Goal: Task Accomplishment & Management: Use online tool/utility

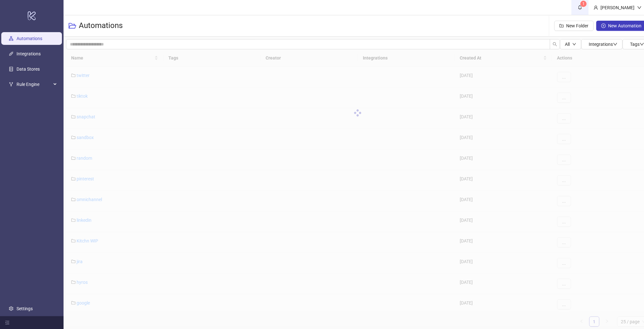
click at [584, 10] on span "1" at bounding box center [580, 7] width 7 height 7
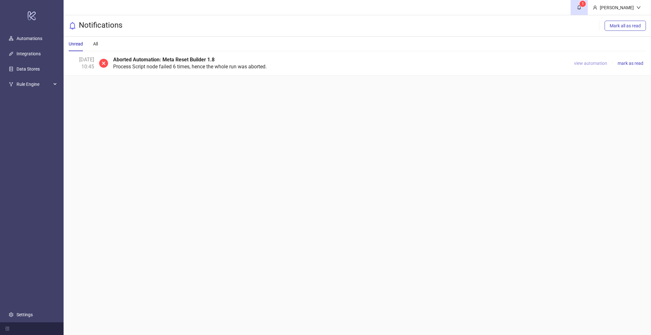
click at [593, 62] on span "view automation" at bounding box center [590, 63] width 33 height 5
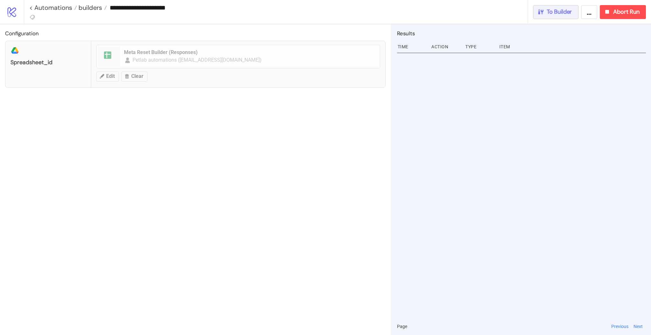
click at [554, 14] on span "To Builder" at bounding box center [559, 11] width 25 height 7
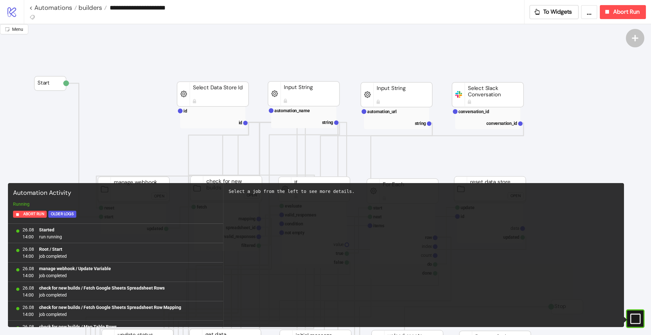
scroll to position [110, 0]
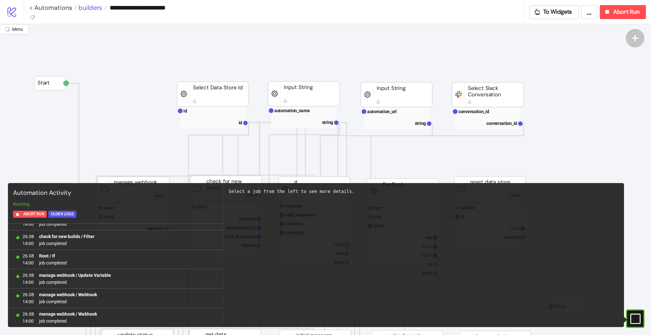
click at [84, 8] on span "builders" at bounding box center [89, 7] width 25 height 8
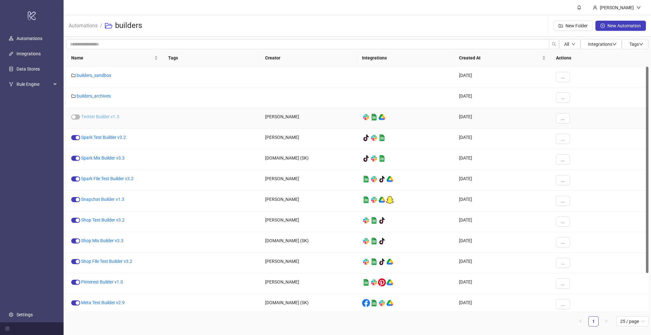
click at [96, 117] on link "Twitter Builder v1.5" at bounding box center [100, 116] width 38 height 5
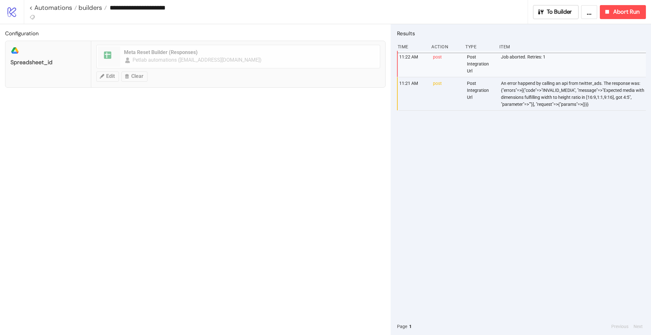
type input "**********"
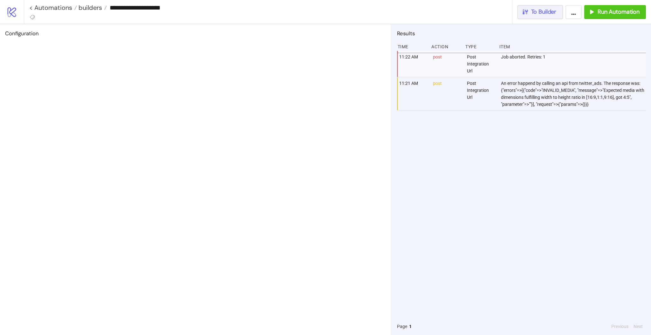
click at [560, 12] on button "To Builder" at bounding box center [540, 12] width 46 height 14
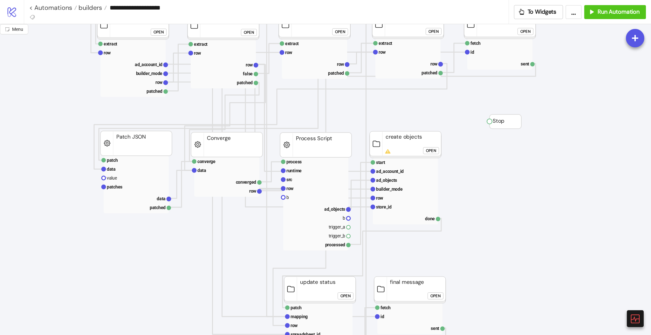
scroll to position [339, 0]
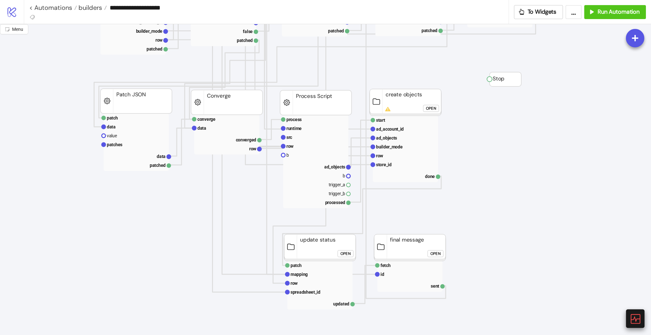
click at [634, 320] on icon at bounding box center [634, 318] width 11 height 11
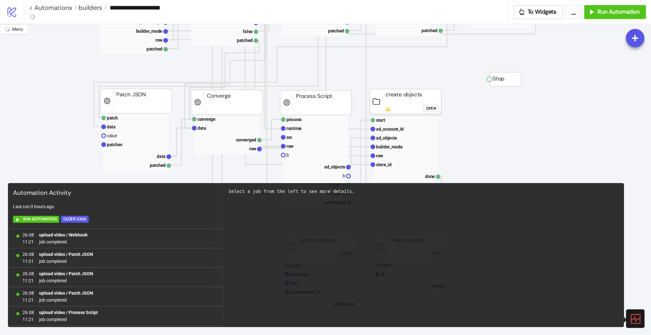
scroll to position [562, 0]
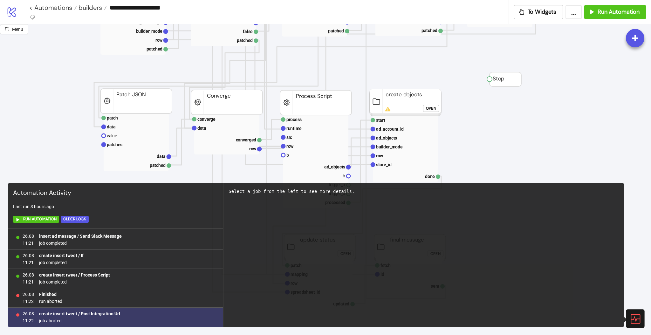
click at [101, 313] on b "create insert tweet / Post Integration Url" at bounding box center [79, 313] width 81 height 5
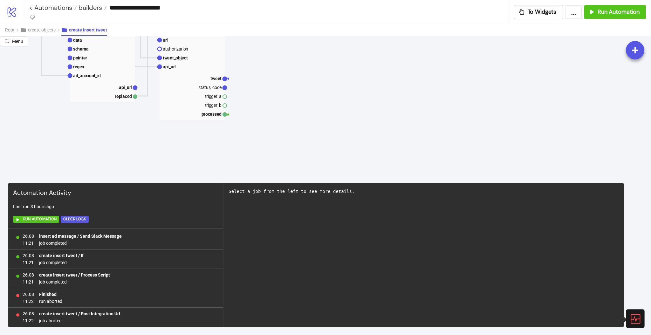
click at [636, 319] on icon at bounding box center [635, 319] width 10 height 10
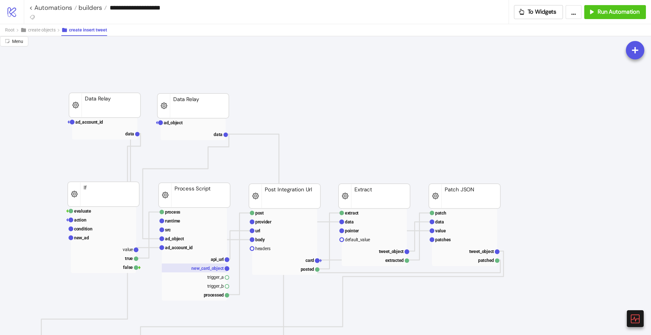
scroll to position [127, 0]
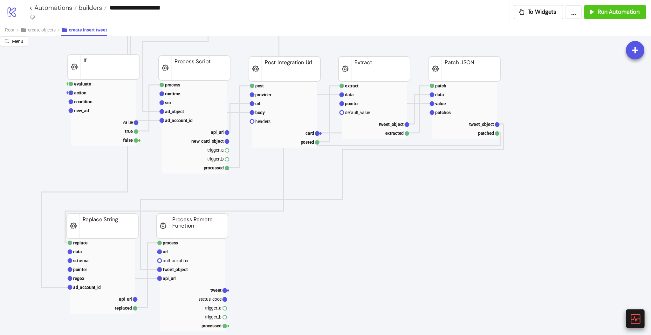
click at [632, 319] on icon at bounding box center [634, 318] width 11 height 11
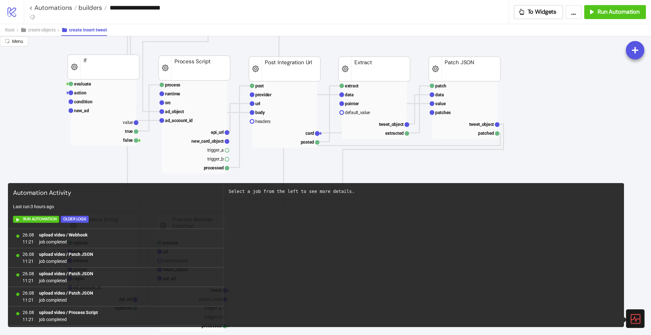
scroll to position [562, 0]
click at [632, 319] on icon at bounding box center [634, 318] width 11 height 11
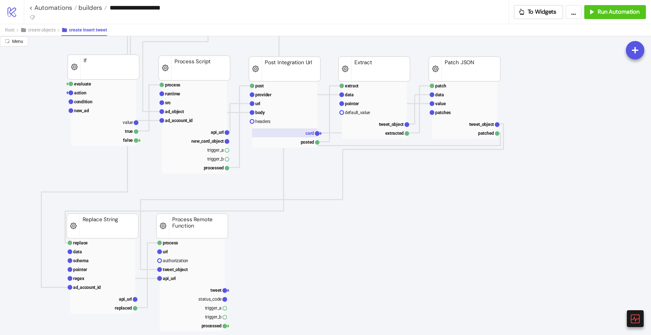
click at [311, 134] on text "card" at bounding box center [309, 133] width 9 height 5
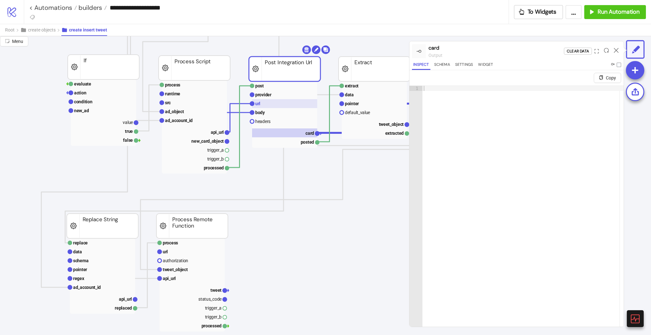
click at [268, 107] on rect at bounding box center [284, 103] width 65 height 9
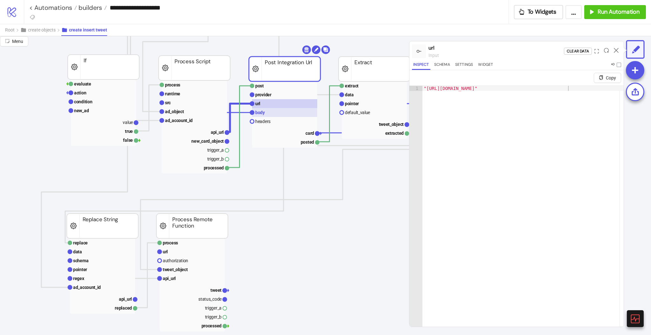
click at [266, 115] on rect at bounding box center [284, 112] width 65 height 9
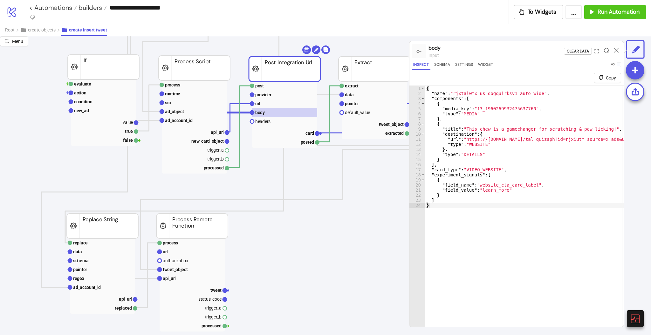
scroll to position [0, 0]
click at [212, 130] on text "api_url" at bounding box center [217, 132] width 13 height 5
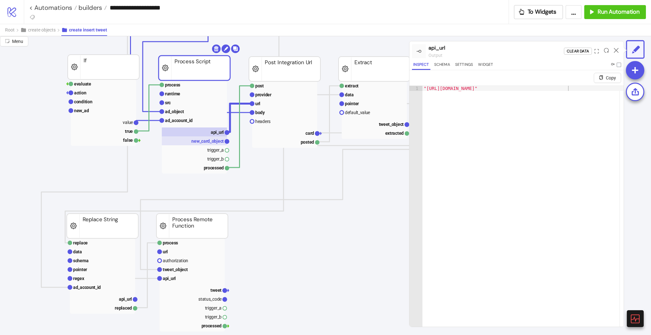
click at [213, 140] on text "new_card_object" at bounding box center [207, 141] width 32 height 5
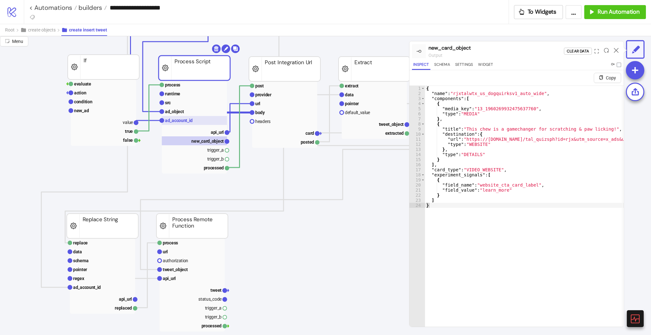
click at [176, 117] on rect at bounding box center [194, 120] width 65 height 9
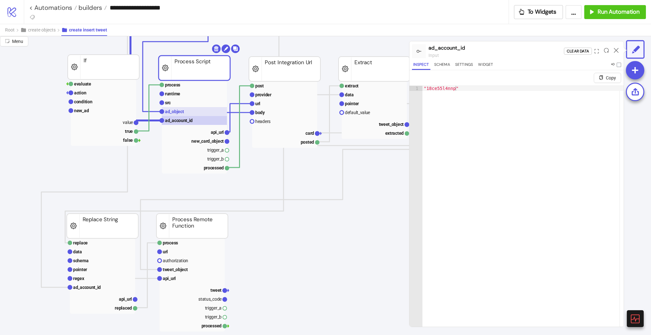
click at [175, 113] on text "ad_object" at bounding box center [174, 111] width 19 height 5
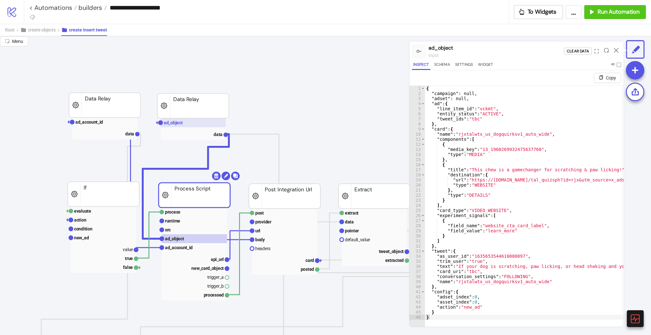
click at [174, 126] on rect at bounding box center [193, 122] width 65 height 9
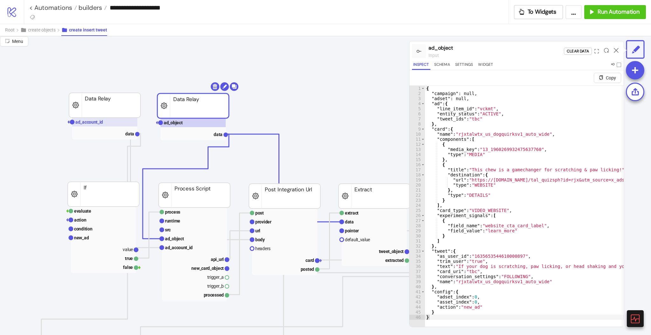
click at [96, 125] on rect at bounding box center [104, 122] width 65 height 9
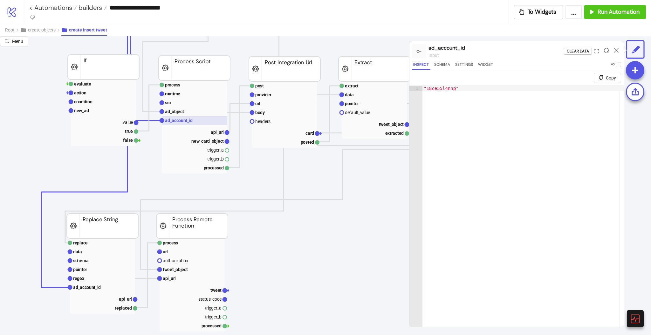
scroll to position [169, 0]
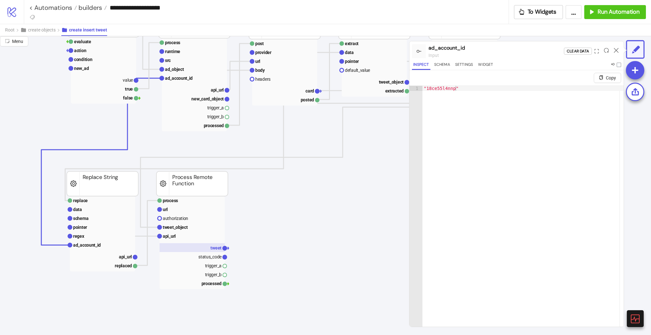
click at [212, 250] on rect at bounding box center [192, 247] width 65 height 9
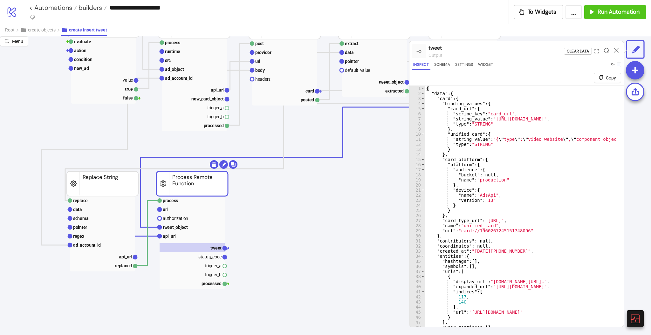
scroll to position [0, 0]
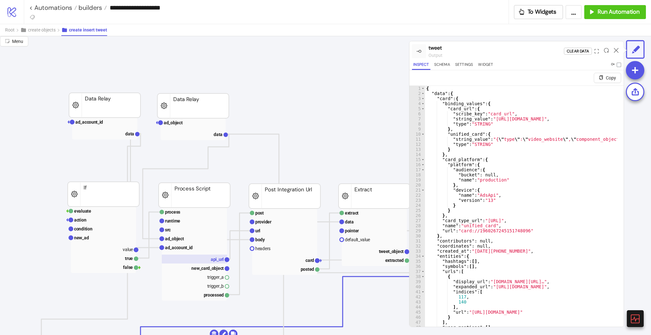
click at [200, 257] on rect at bounding box center [194, 259] width 65 height 9
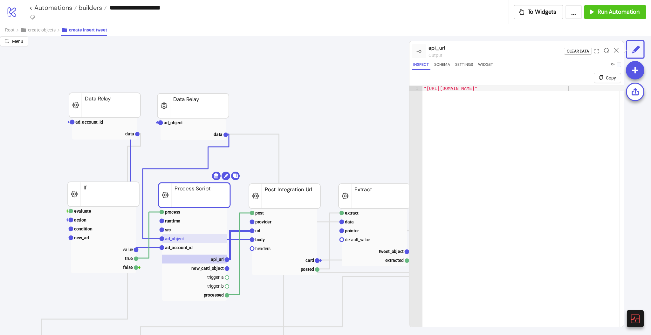
click at [192, 239] on rect at bounding box center [194, 238] width 65 height 9
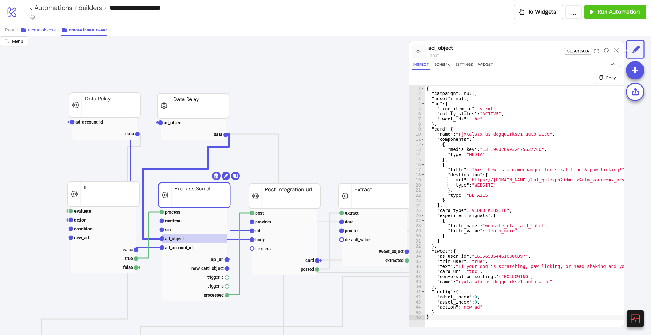
click at [44, 31] on span "create objects" at bounding box center [42, 29] width 28 height 5
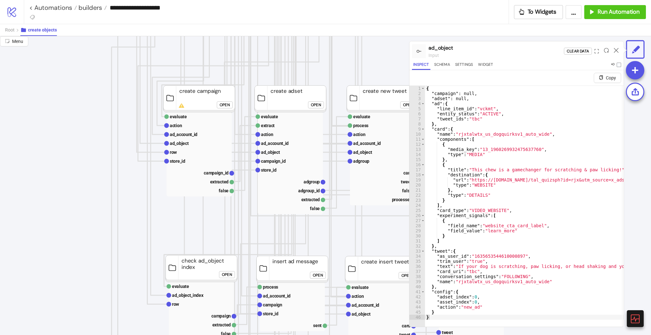
scroll to position [381, 0]
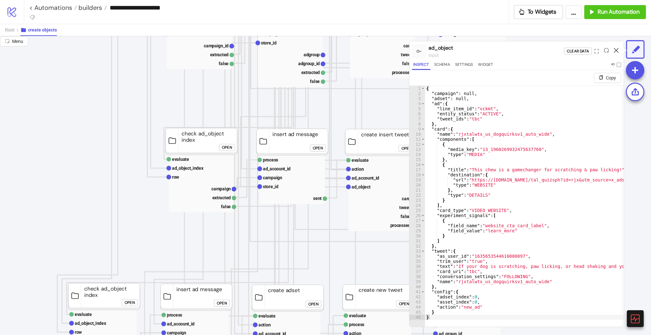
click at [617, 48] on icon at bounding box center [616, 50] width 5 height 5
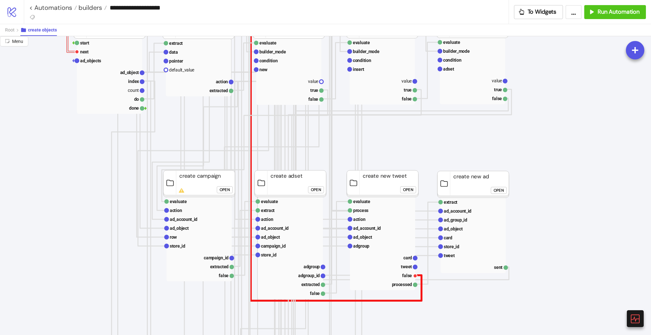
scroll to position [42, 0]
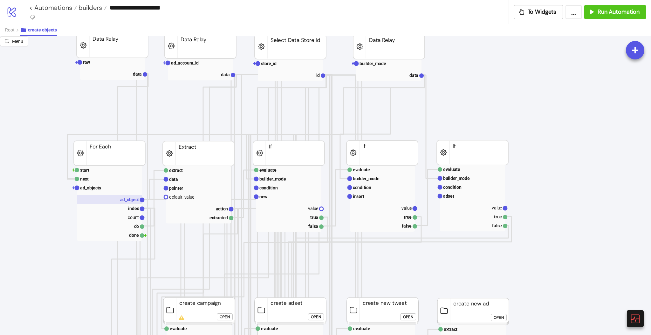
click at [124, 203] on rect at bounding box center [109, 199] width 65 height 9
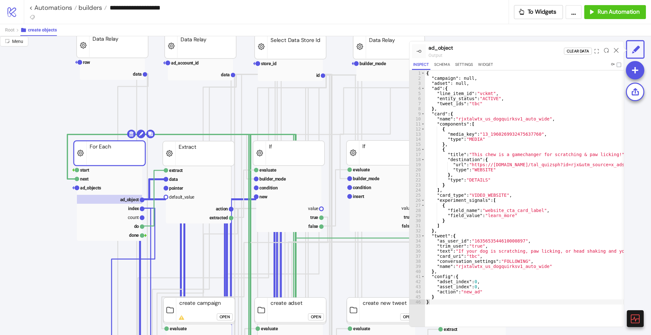
scroll to position [0, 0]
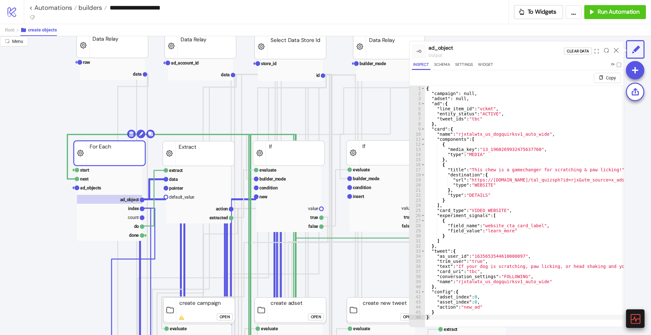
click at [634, 319] on icon at bounding box center [634, 318] width 11 height 11
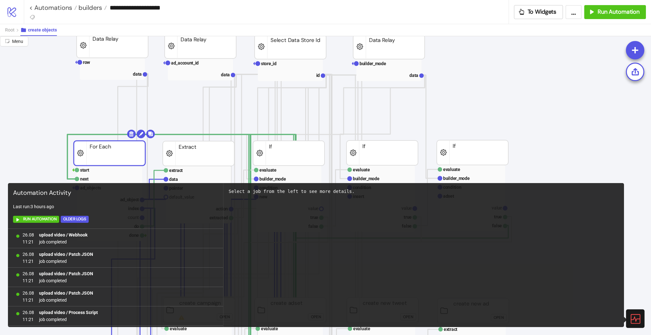
scroll to position [562, 0]
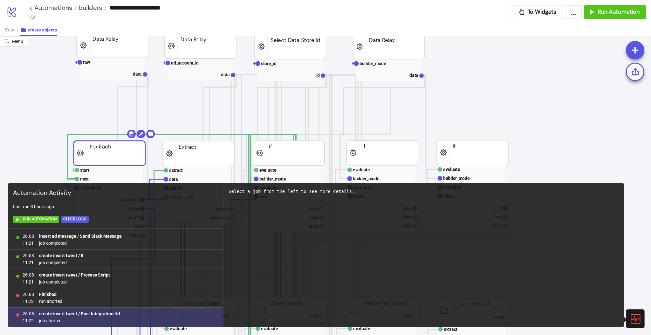
click at [53, 321] on span "job aborted" at bounding box center [79, 320] width 81 height 7
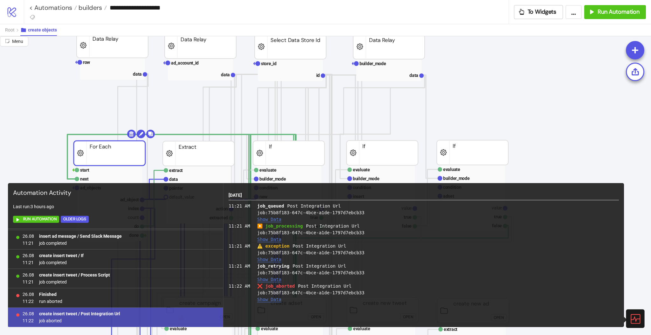
click at [271, 259] on button "Show Data" at bounding box center [269, 259] width 24 height 5
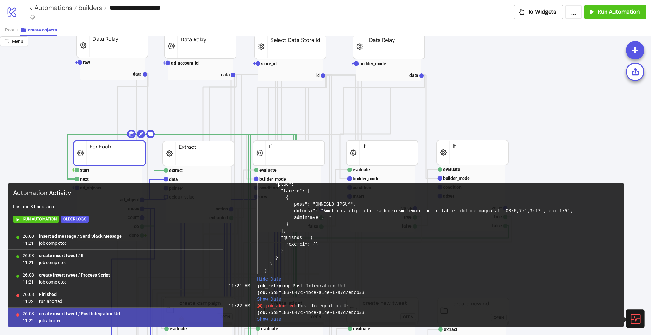
scroll to position [155, 0]
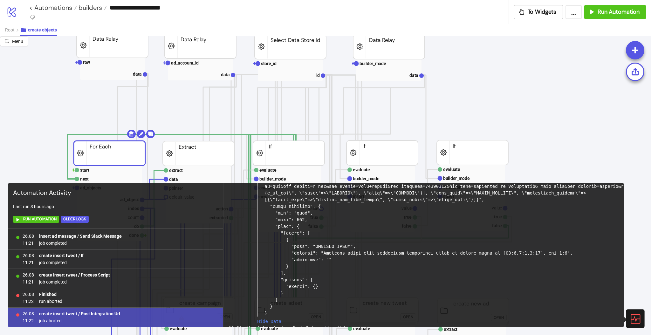
click at [634, 322] on icon at bounding box center [634, 318] width 11 height 11
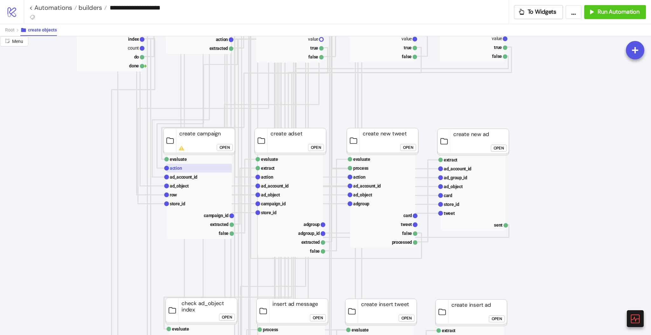
scroll to position [85, 0]
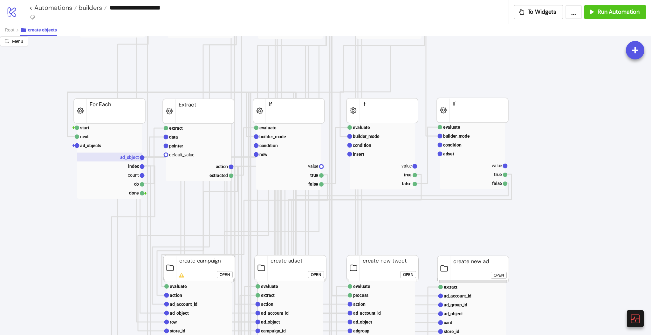
click at [130, 157] on text "ad_object" at bounding box center [129, 157] width 19 height 5
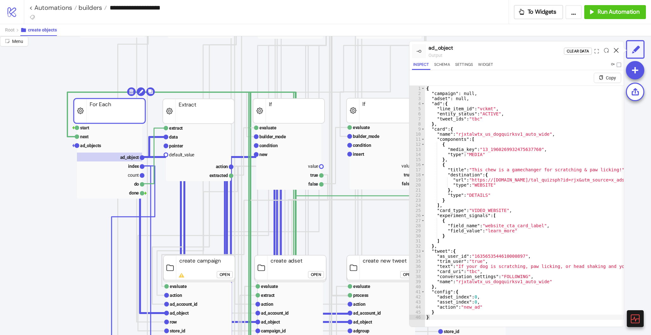
click at [615, 50] on icon at bounding box center [616, 50] width 5 height 5
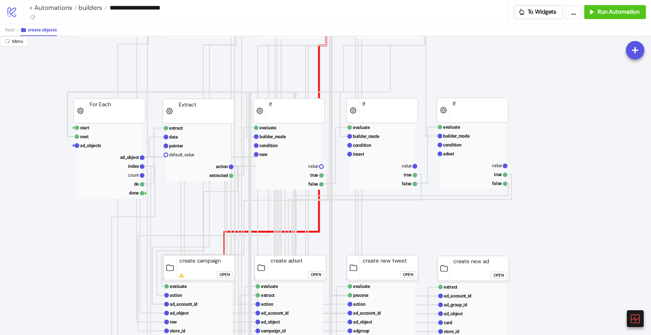
scroll to position [0, 0]
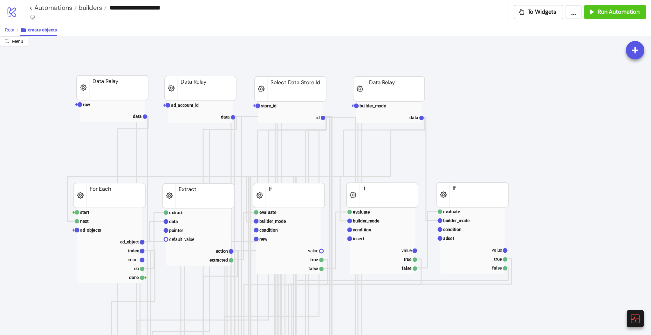
click at [8, 31] on span "Root" at bounding box center [10, 29] width 10 height 5
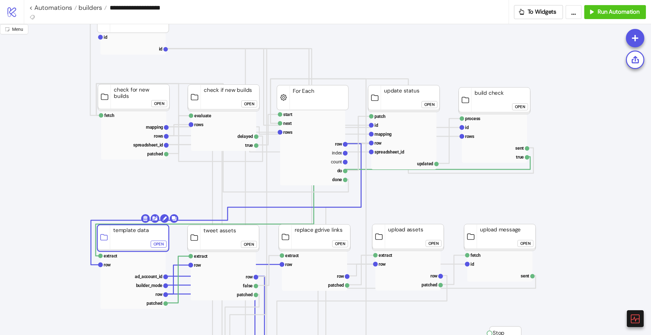
scroll to position [212, 0]
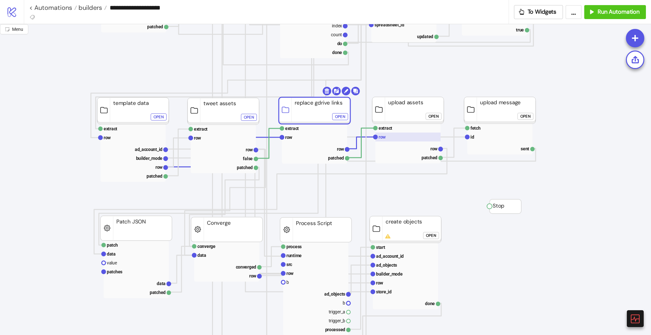
click at [397, 140] on rect at bounding box center [407, 137] width 65 height 9
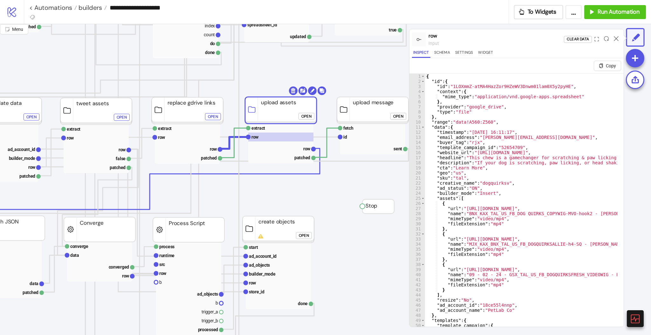
scroll to position [212, 169]
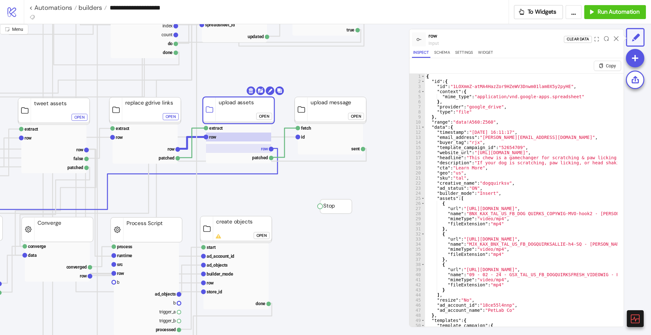
click at [255, 150] on rect at bounding box center [238, 148] width 65 height 9
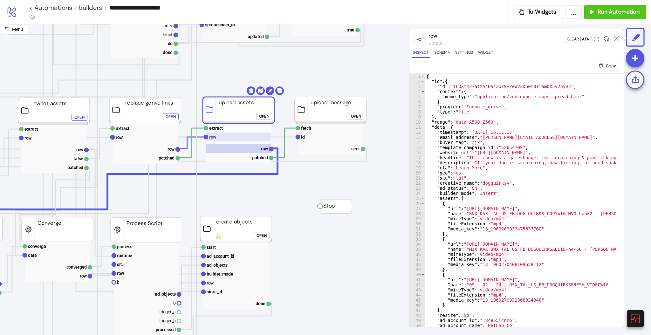
click at [224, 138] on rect at bounding box center [238, 137] width 65 height 9
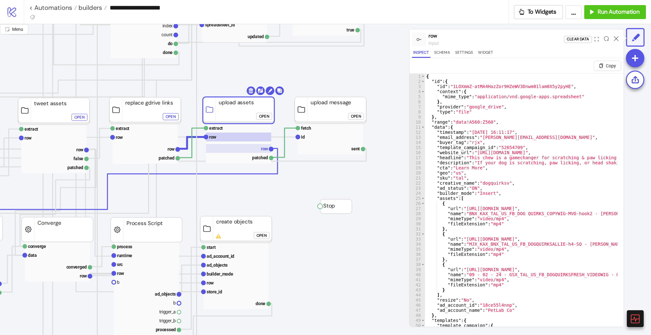
click at [261, 149] on text "row" at bounding box center [264, 148] width 7 height 5
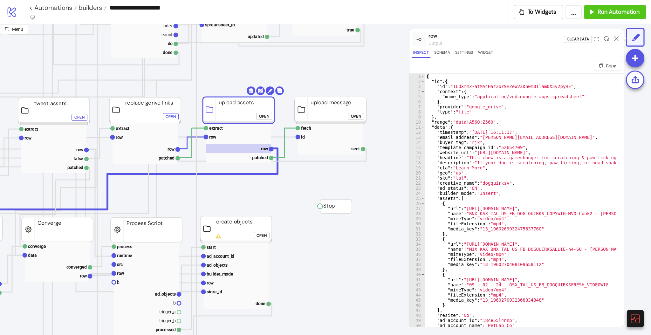
click div "Open"
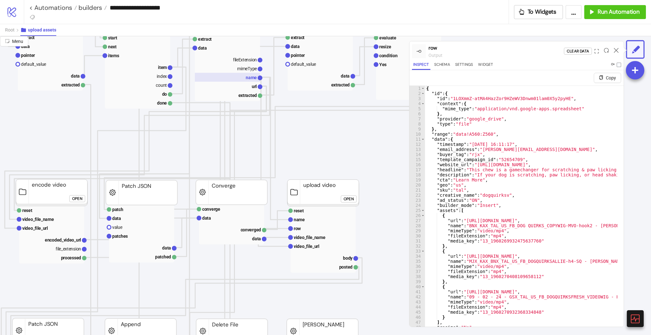
scroll to position [169, 42]
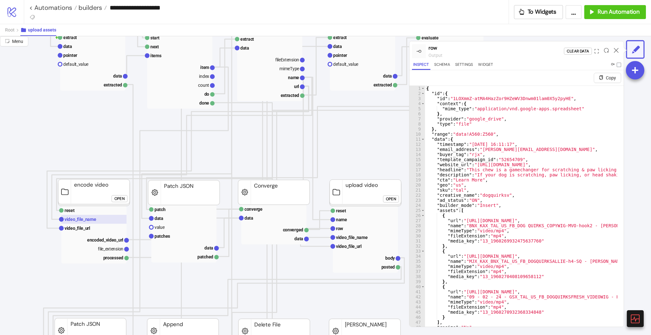
click at [73, 222] on text "video_file_name" at bounding box center [81, 219] width 32 height 5
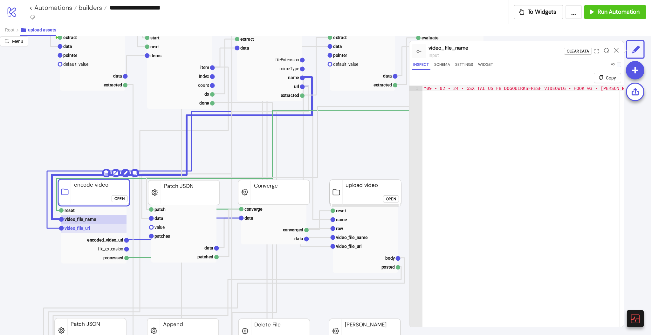
click at [75, 226] on text "video_file_url" at bounding box center [78, 228] width 26 height 5
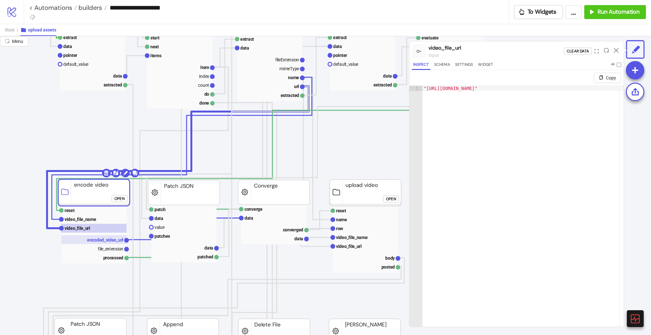
click at [105, 238] on text "encoded_video_url" at bounding box center [105, 239] width 36 height 5
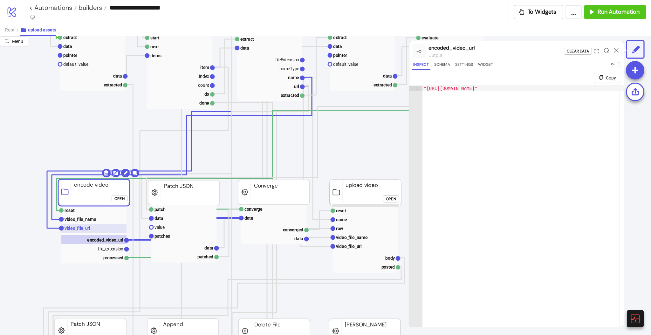
click at [87, 228] on text "video_file_url" at bounding box center [78, 228] width 26 height 5
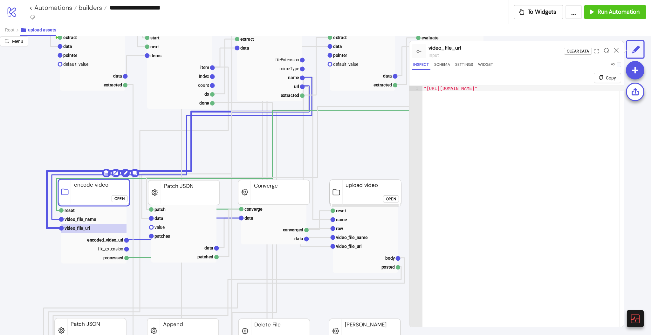
type textarea "**********"
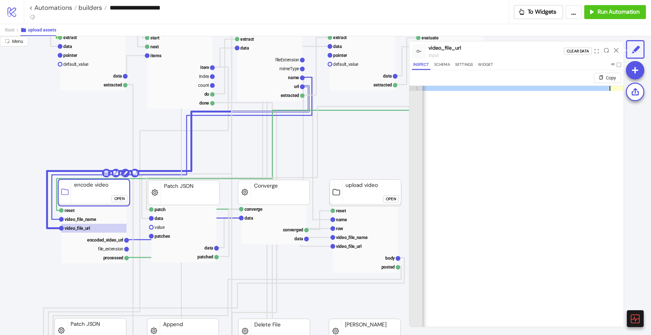
scroll to position [0, 258]
drag, startPoint x: 426, startPoint y: 86, endPoint x: 614, endPoint y: 88, distance: 188.5
click at [614, 88] on div ""[URL][DOMAIN_NAME]"" at bounding box center [390, 216] width 453 height 261
click at [109, 240] on text "encoded_video_url" at bounding box center [105, 239] width 36 height 5
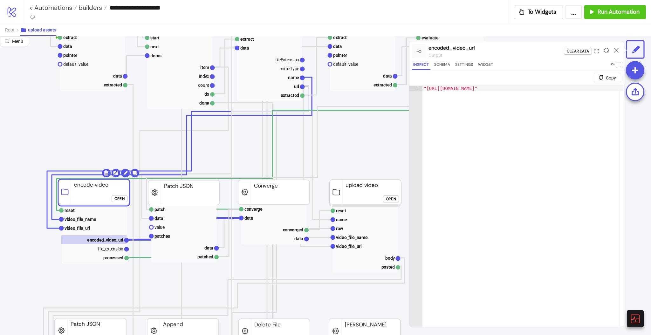
type textarea "**********"
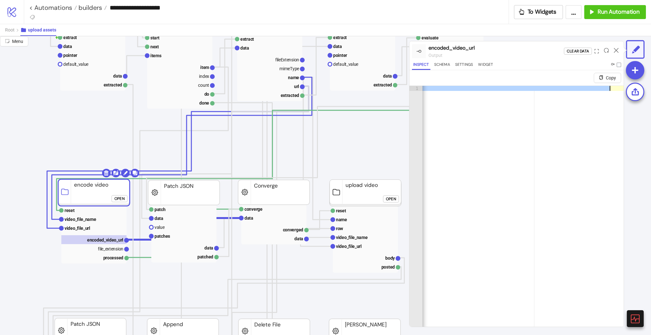
scroll to position [0, 145]
drag, startPoint x: 427, startPoint y: 88, endPoint x: 614, endPoint y: 88, distance: 187.2
click at [614, 88] on div ""[URL][DOMAIN_NAME]"" at bounding box center [447, 216] width 340 height 261
click at [615, 50] on icon at bounding box center [616, 50] width 5 height 5
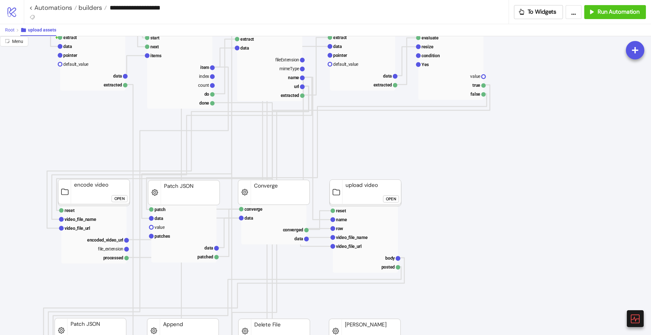
click at [11, 32] on span "Root" at bounding box center [10, 29] width 10 height 5
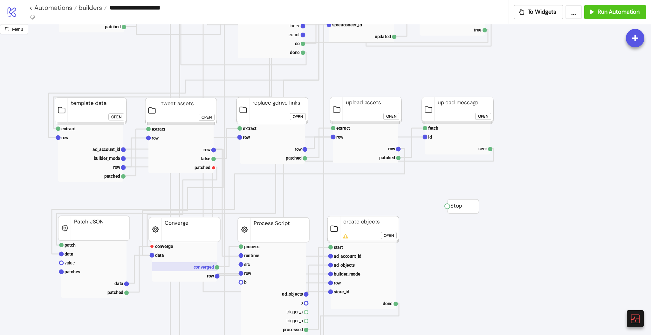
scroll to position [254, 42]
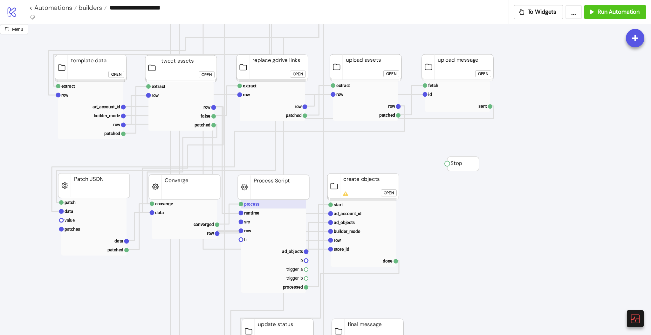
click at [258, 207] on rect at bounding box center [273, 204] width 65 height 9
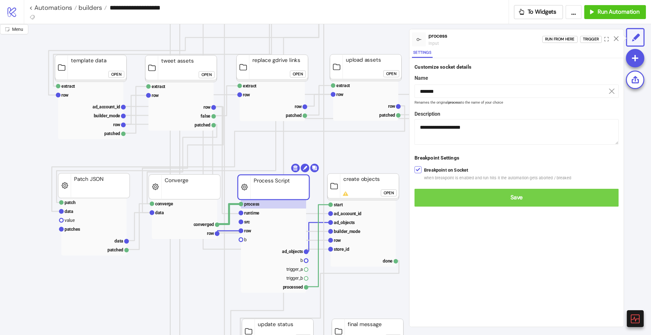
click at [424, 189] on button "Save" at bounding box center [516, 198] width 204 height 18
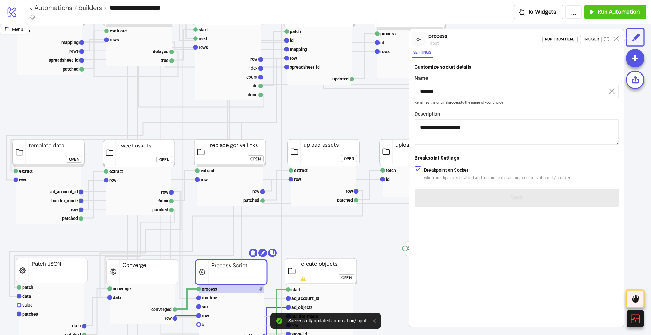
scroll to position [169, 42]
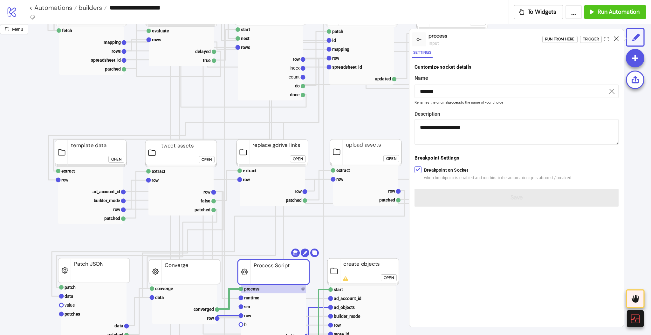
click at [617, 36] on icon at bounding box center [616, 38] width 5 height 5
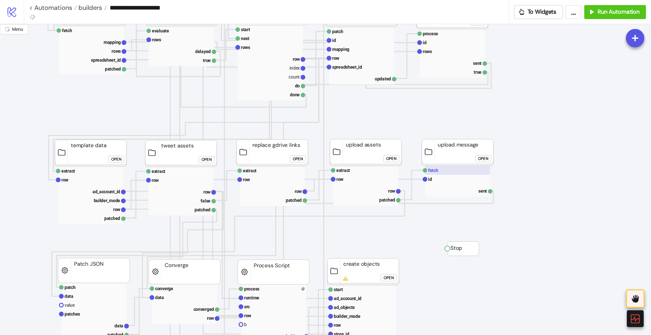
click at [438, 171] on rect at bounding box center [457, 170] width 65 height 9
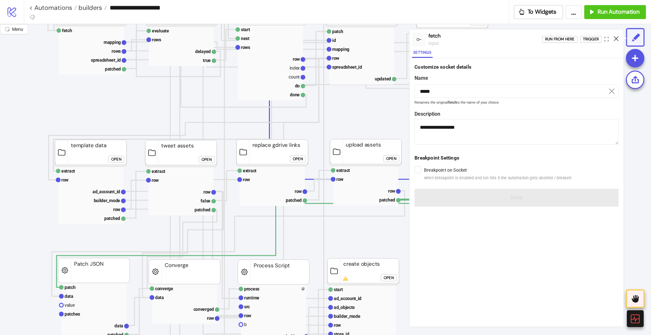
click at [616, 38] on icon at bounding box center [616, 38] width 5 height 5
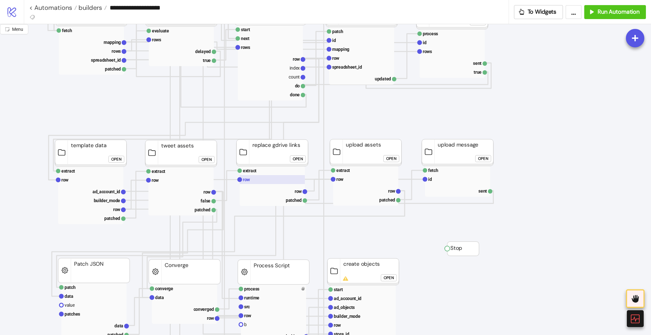
click at [261, 180] on rect at bounding box center [272, 179] width 65 height 9
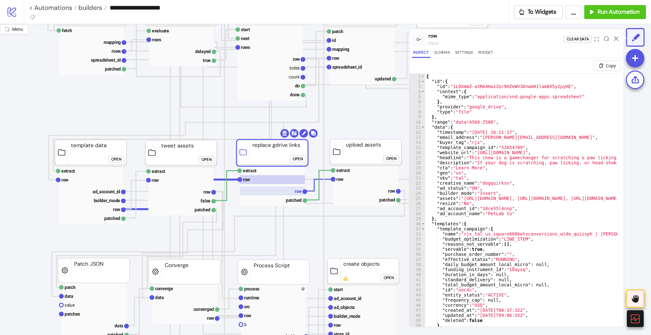
click at [286, 193] on rect at bounding box center [272, 191] width 65 height 9
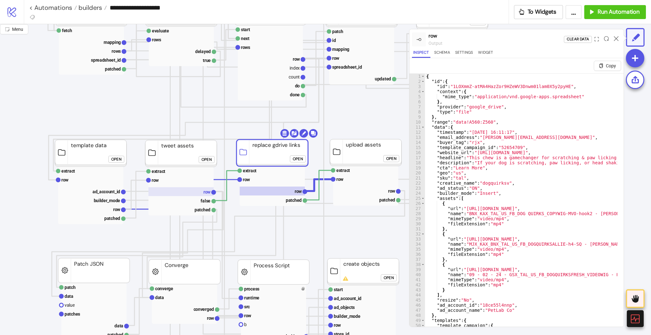
click at [197, 190] on rect at bounding box center [180, 191] width 65 height 9
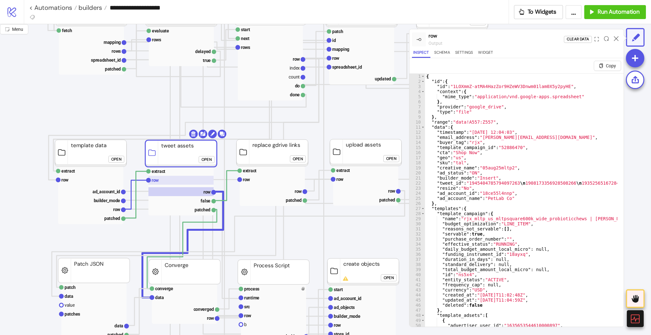
click at [157, 181] on text "row" at bounding box center [155, 180] width 7 height 5
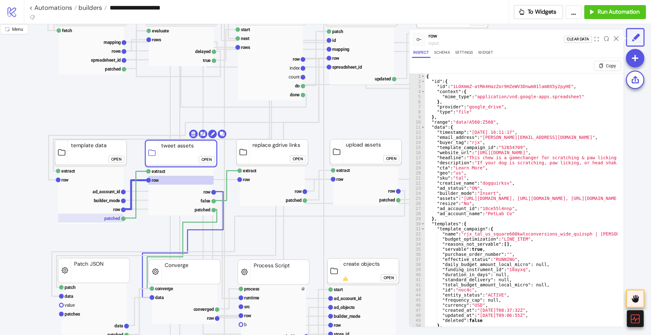
click at [114, 220] on rect at bounding box center [90, 218] width 65 height 9
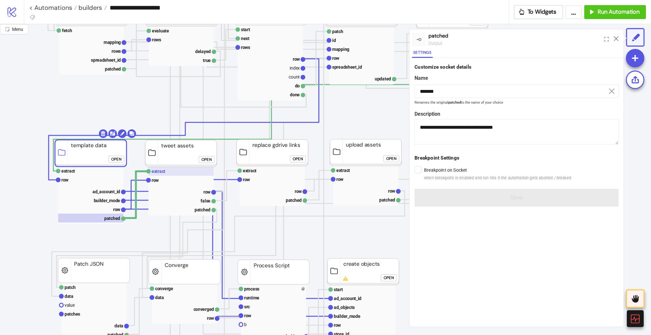
click at [165, 171] on text "extract" at bounding box center [159, 171] width 14 height 5
type input "*******"
type textarea "**********"
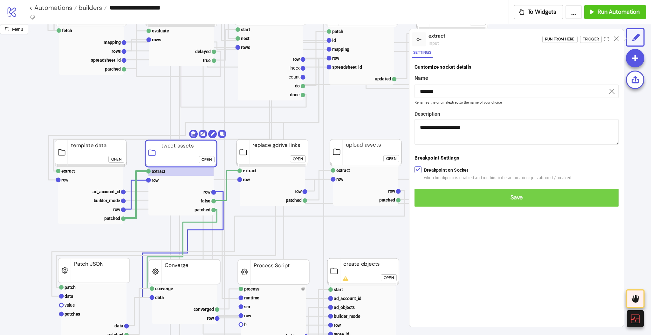
click at [427, 195] on span "Save" at bounding box center [517, 197] width 194 height 7
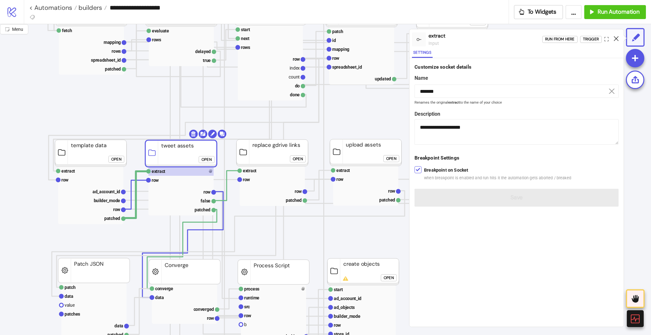
click at [614, 39] on icon at bounding box center [616, 38] width 5 height 5
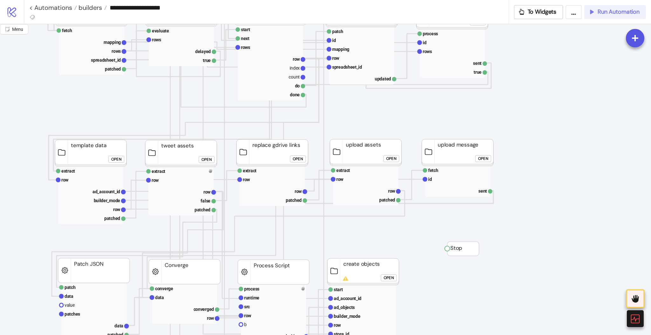
click at [607, 15] on span "Run Automation" at bounding box center [619, 11] width 42 height 7
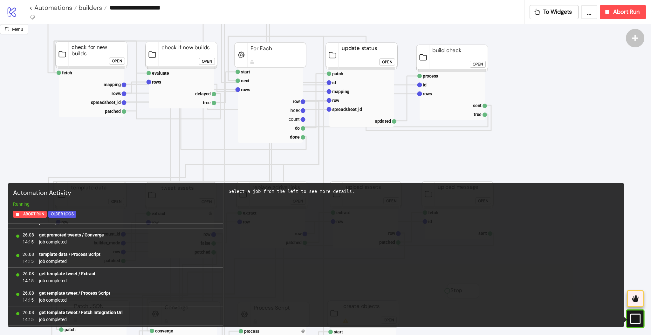
scroll to position [1042, 0]
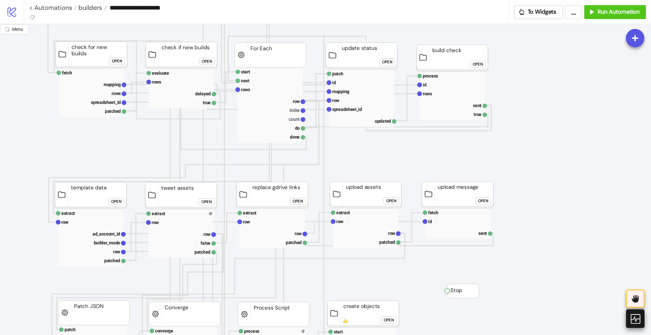
click at [633, 319] on icon at bounding box center [634, 318] width 11 height 11
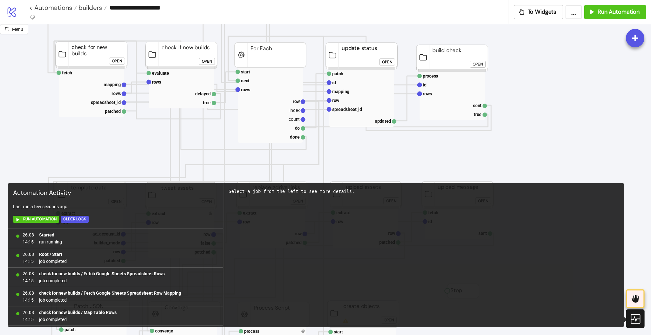
scroll to position [1280, 0]
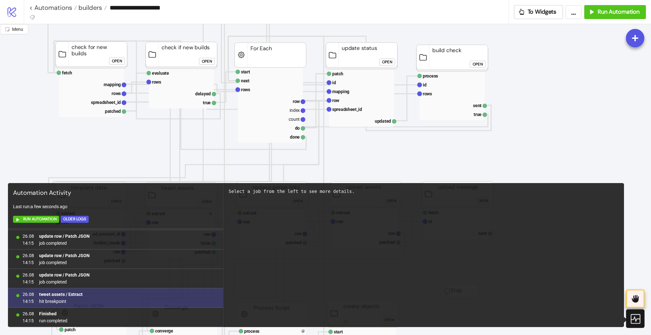
click at [74, 296] on b "tweet assets / Extract" at bounding box center [61, 294] width 44 height 5
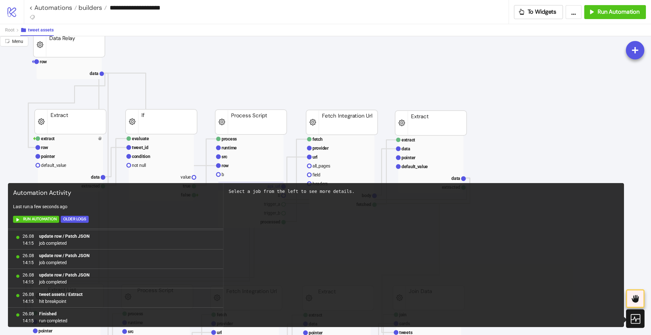
scroll to position [85, 42]
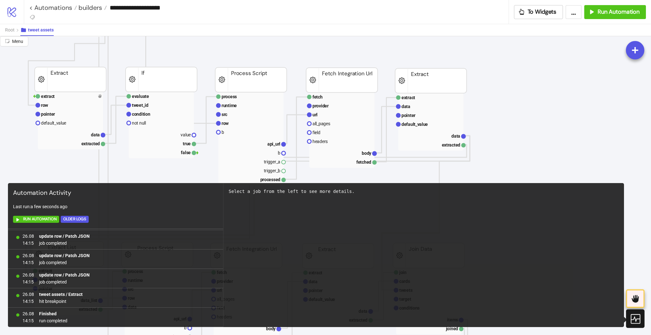
click at [634, 317] on icon at bounding box center [634, 318] width 11 height 11
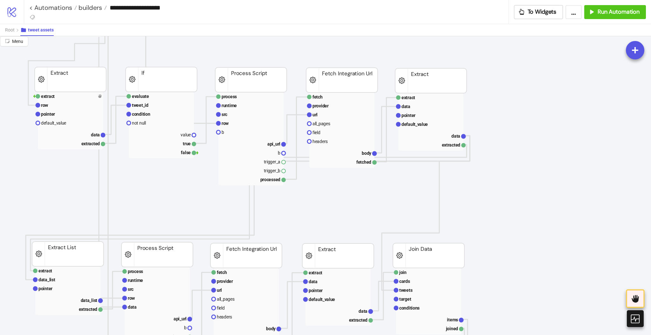
scroll to position [42, 42]
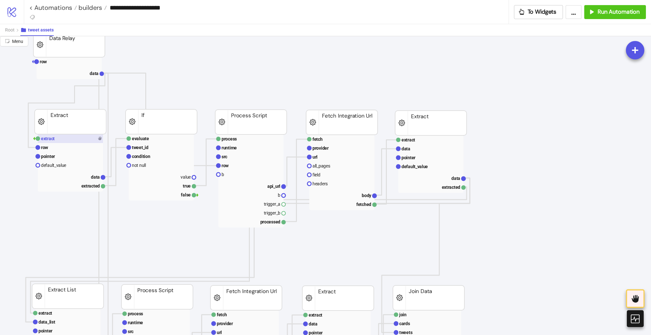
click at [64, 139] on rect at bounding box center [70, 138] width 65 height 9
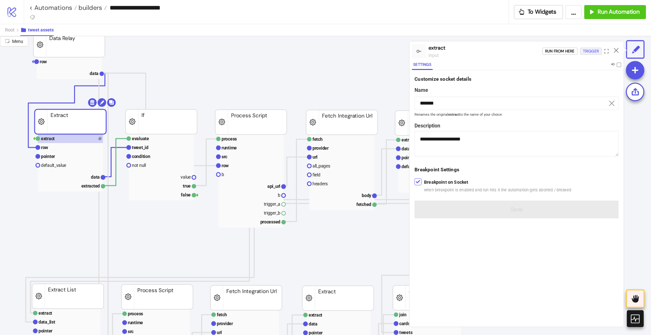
click at [586, 51] on div "Trigger" at bounding box center [591, 51] width 16 height 7
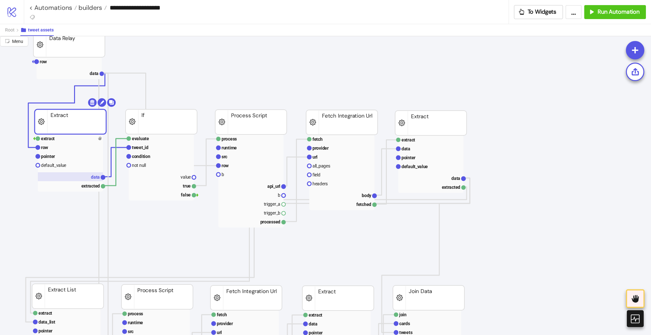
click at [89, 175] on rect at bounding box center [70, 176] width 65 height 9
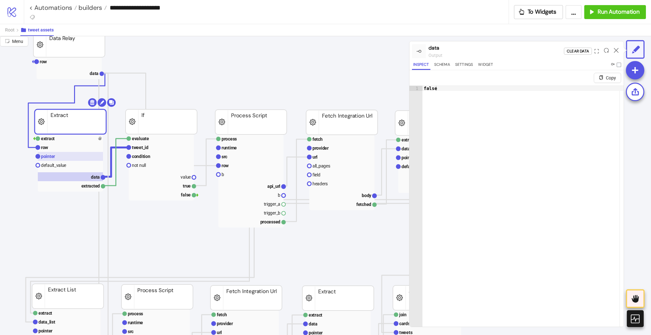
click at [54, 155] on rect at bounding box center [70, 156] width 65 height 9
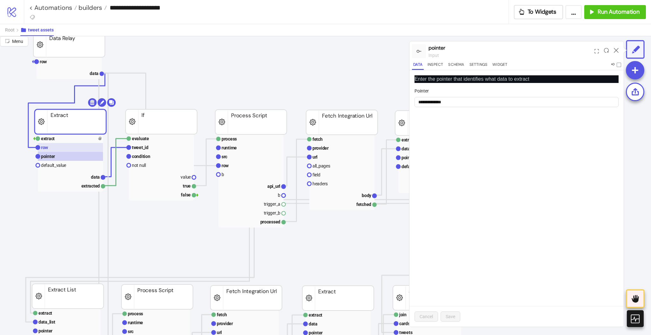
click at [50, 149] on rect at bounding box center [70, 147] width 65 height 9
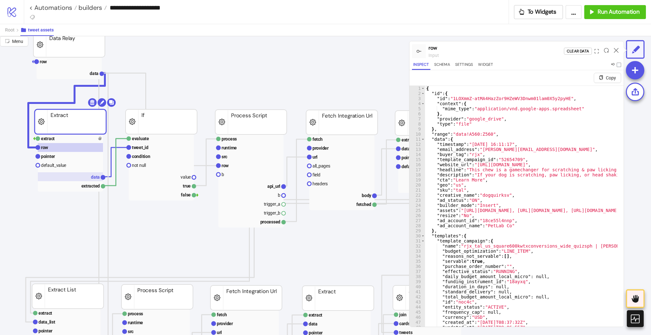
click at [79, 175] on rect at bounding box center [70, 176] width 65 height 9
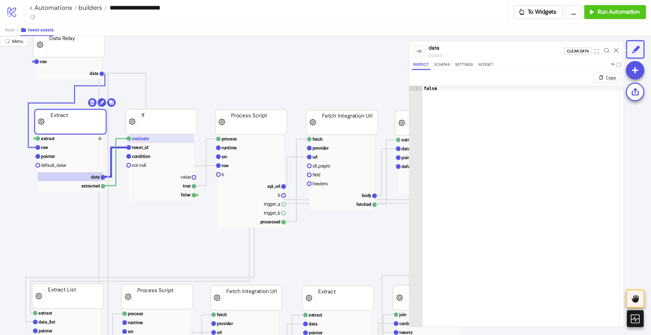
click at [148, 140] on text "evaluate" at bounding box center [140, 138] width 17 height 5
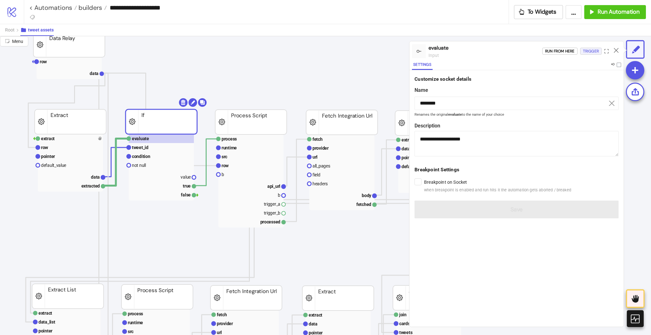
click at [586, 52] on div "Trigger" at bounding box center [591, 51] width 16 height 7
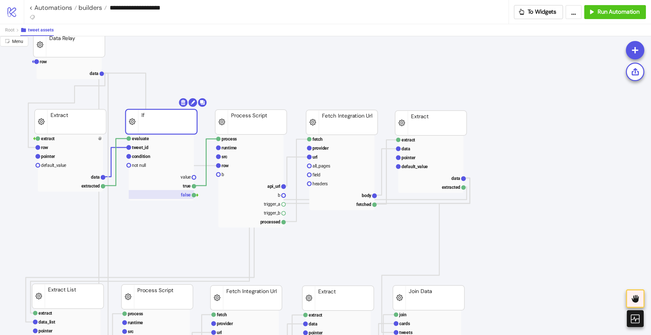
click at [173, 197] on rect at bounding box center [161, 194] width 65 height 9
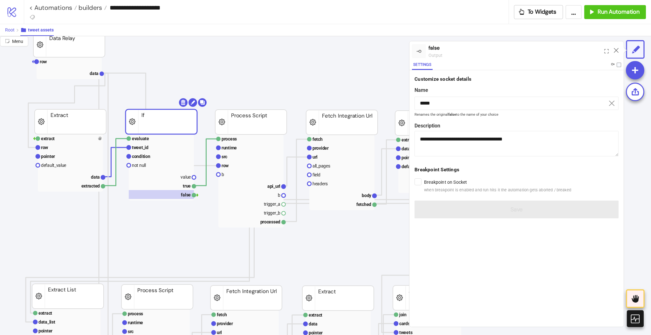
click at [10, 31] on span "Root" at bounding box center [10, 29] width 10 height 5
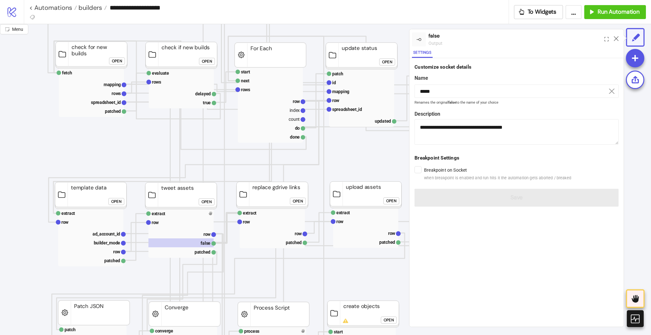
scroll to position [169, 42]
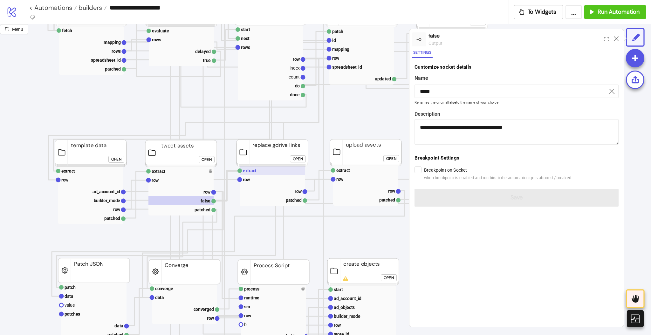
click at [263, 172] on rect at bounding box center [272, 170] width 65 height 9
type input "*******"
type textarea "**********"
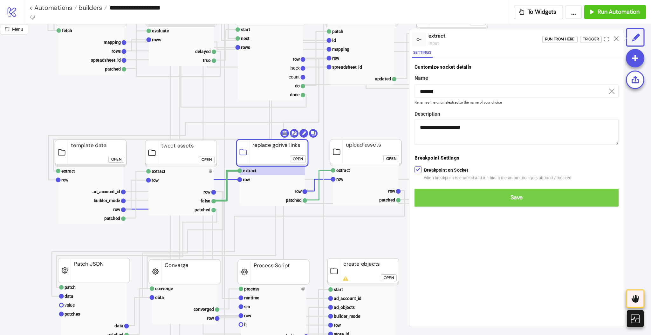
click at [425, 197] on span "Save" at bounding box center [517, 197] width 194 height 7
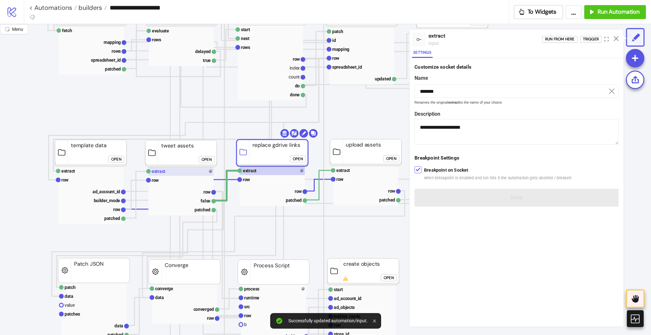
click at [172, 172] on rect at bounding box center [180, 171] width 65 height 9
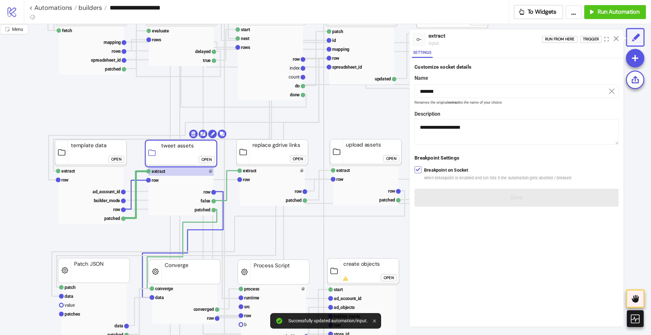
scroll to position [254, 42]
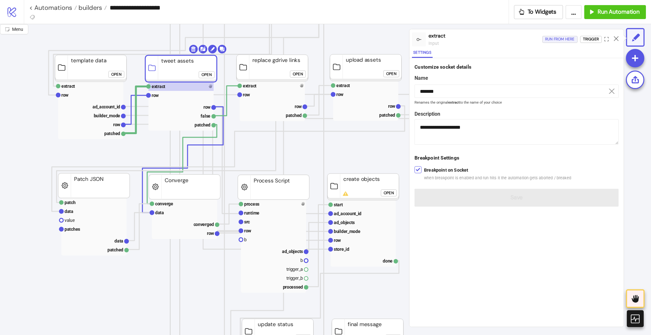
click at [551, 43] on div "Run from here" at bounding box center [560, 39] width 30 height 7
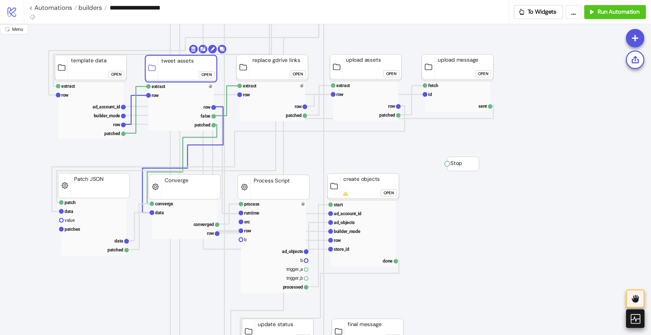
click at [636, 322] on icon at bounding box center [634, 318] width 11 height 11
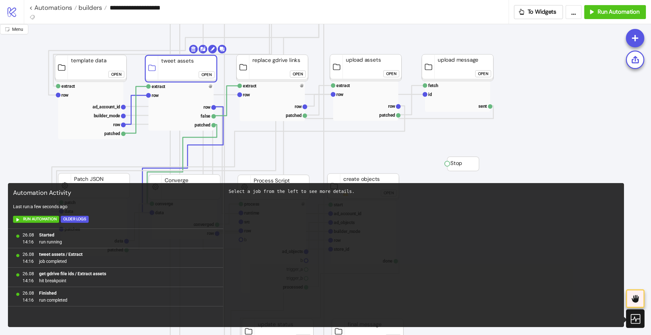
click at [636, 317] on icon at bounding box center [634, 318] width 11 height 11
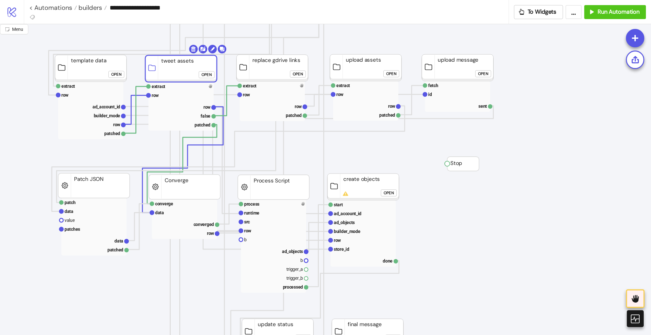
click at [298, 71] on div "Open" at bounding box center [298, 74] width 10 height 7
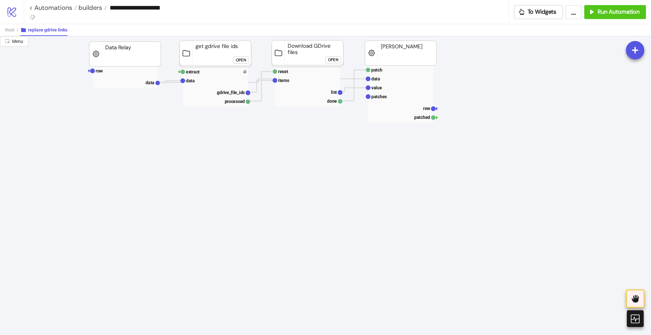
scroll to position [0, 42]
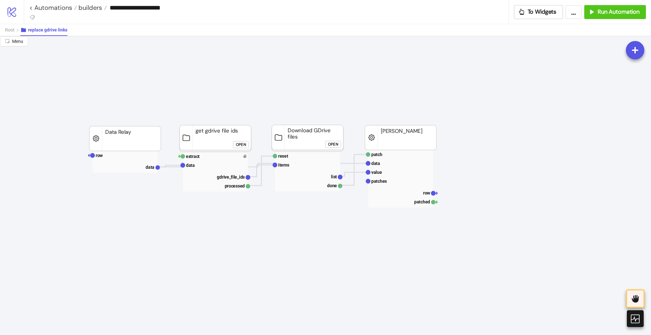
click at [238, 144] on div "Open" at bounding box center [241, 144] width 10 height 7
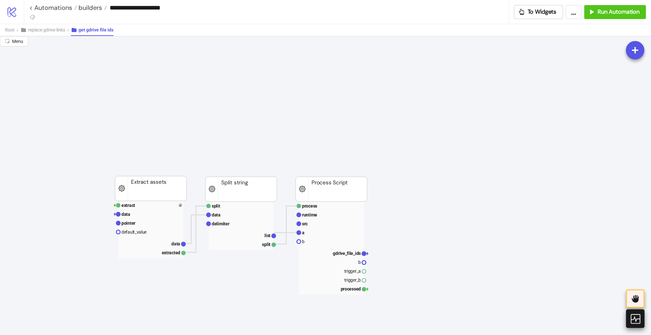
click at [635, 323] on icon at bounding box center [634, 318] width 11 height 11
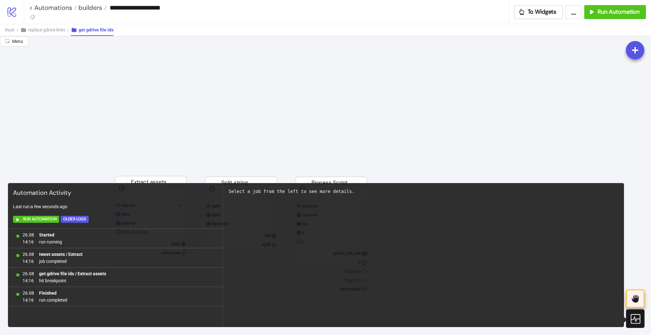
click at [635, 322] on icon at bounding box center [634, 318] width 11 height 11
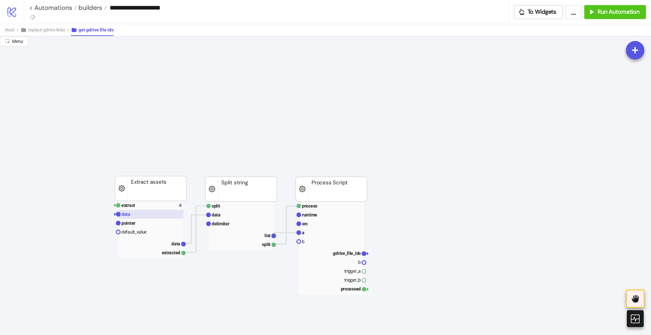
click at [143, 218] on rect at bounding box center [150, 214] width 65 height 9
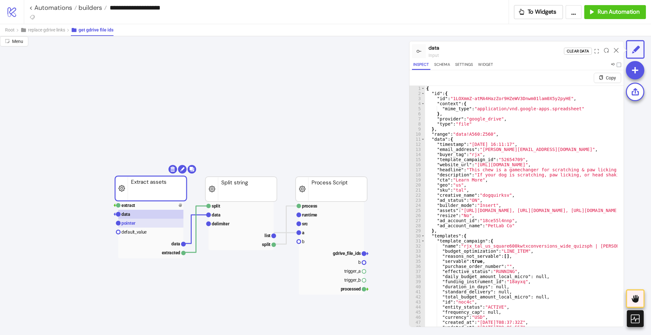
click at [147, 222] on rect at bounding box center [150, 223] width 65 height 9
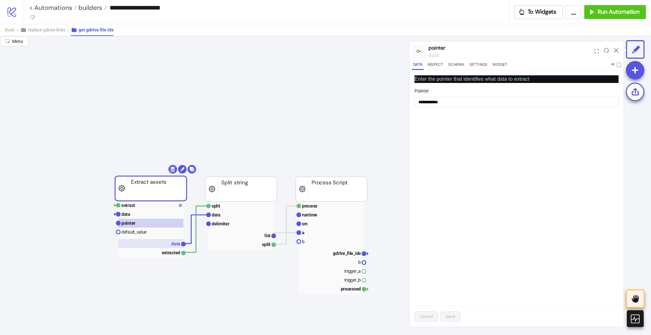
click at [178, 245] on text "data" at bounding box center [175, 243] width 9 height 5
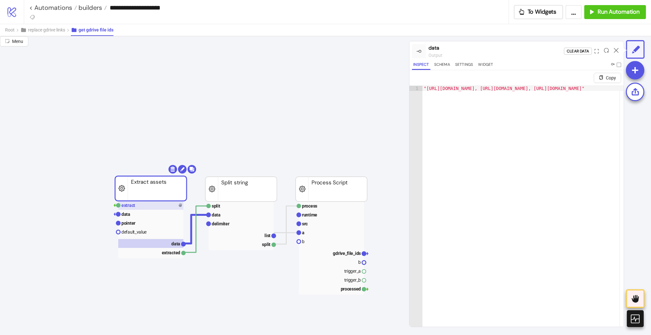
click at [146, 205] on rect at bounding box center [150, 205] width 65 height 9
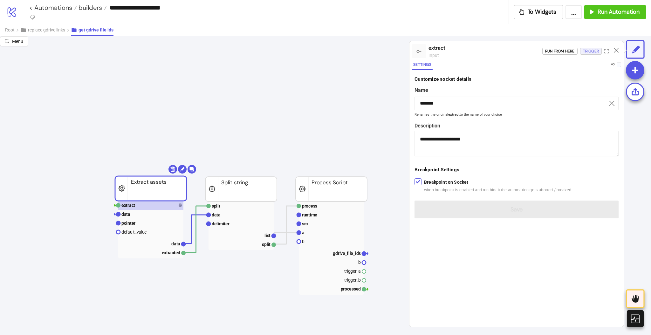
click at [587, 52] on div "Trigger" at bounding box center [591, 51] width 16 height 7
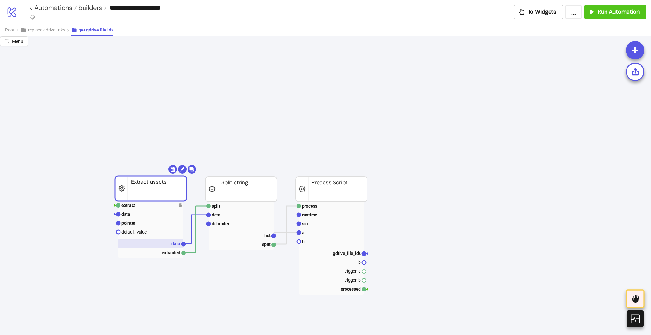
click at [165, 245] on rect at bounding box center [150, 243] width 65 height 9
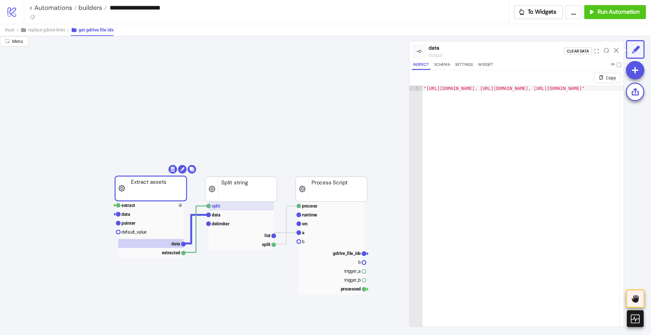
click at [242, 205] on rect at bounding box center [241, 206] width 65 height 9
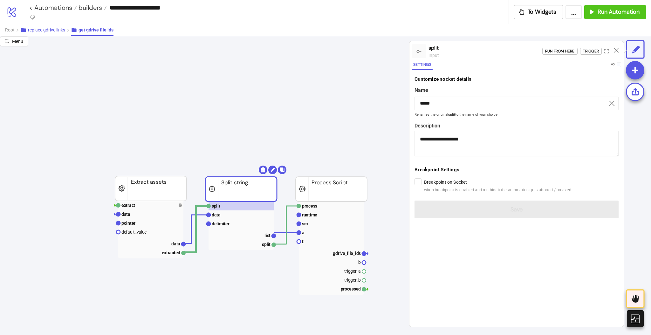
click at [54, 28] on span "replace gdrive links" at bounding box center [46, 29] width 37 height 5
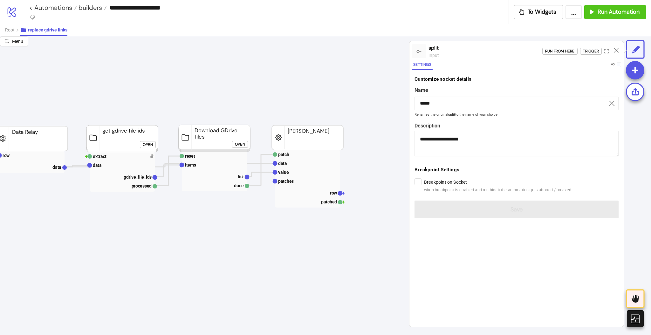
scroll to position [0, 140]
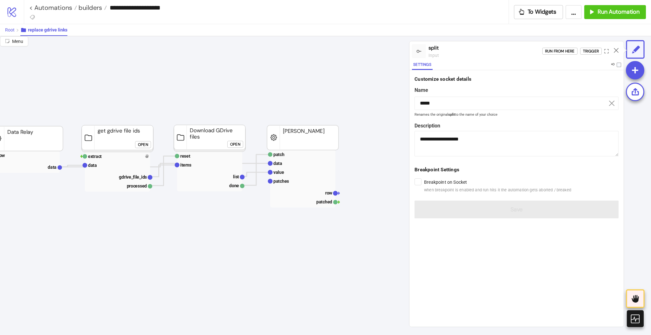
click at [8, 31] on span "Root" at bounding box center [10, 29] width 10 height 5
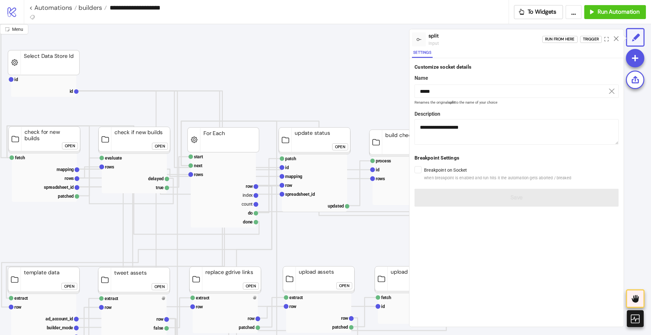
scroll to position [127, 89]
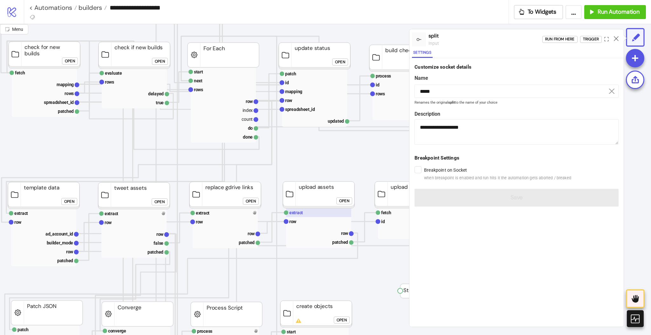
click at [302, 214] on text "extract" at bounding box center [296, 212] width 14 height 5
type input "*******"
type textarea "**********"
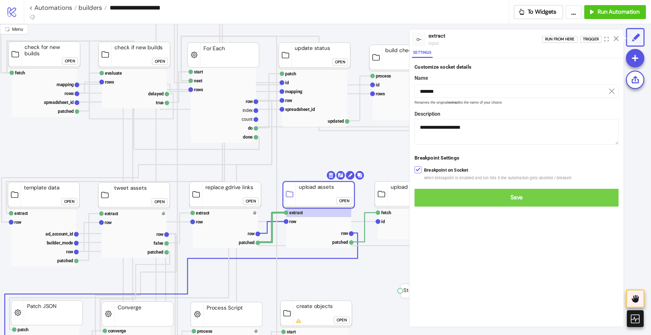
click at [426, 198] on span "Save" at bounding box center [517, 197] width 194 height 7
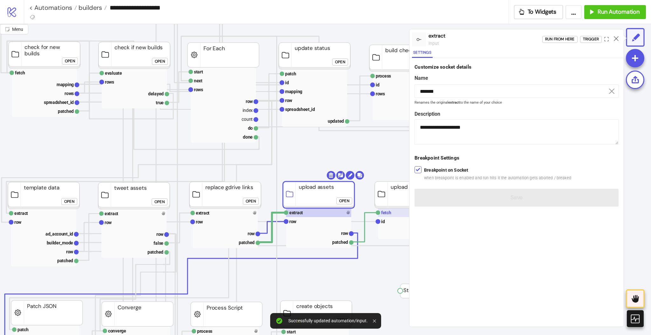
click at [386, 215] on text "fetch" at bounding box center [386, 212] width 10 height 5
type input "*****"
type textarea "**********"
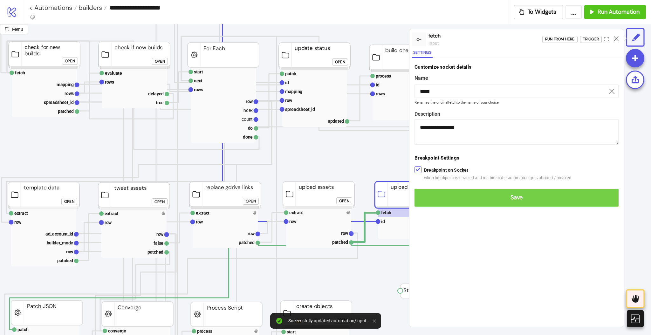
click at [429, 199] on span "Save" at bounding box center [517, 197] width 194 height 7
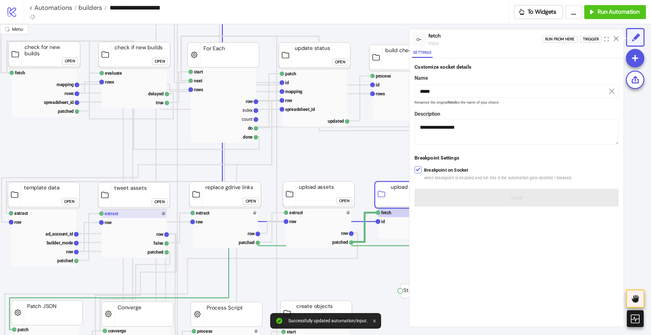
click at [136, 213] on rect at bounding box center [133, 213] width 65 height 9
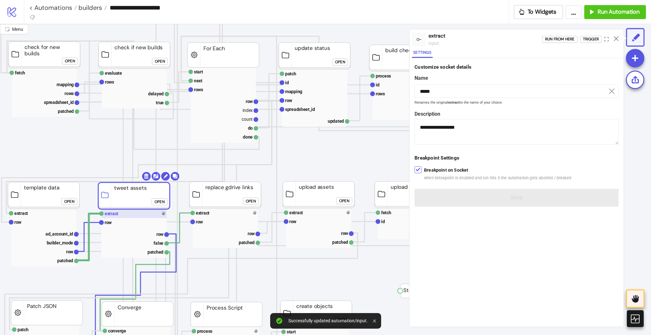
type input "*******"
type textarea "**********"
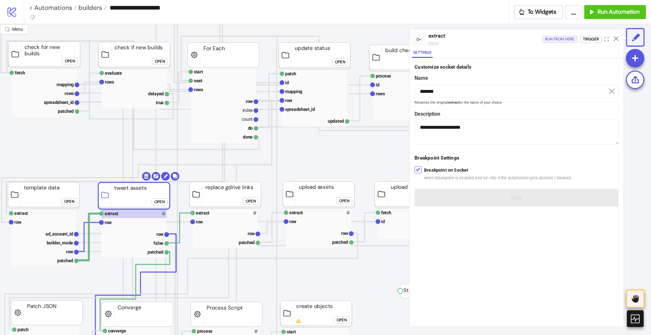
click at [548, 41] on div "Run from here" at bounding box center [560, 39] width 30 height 7
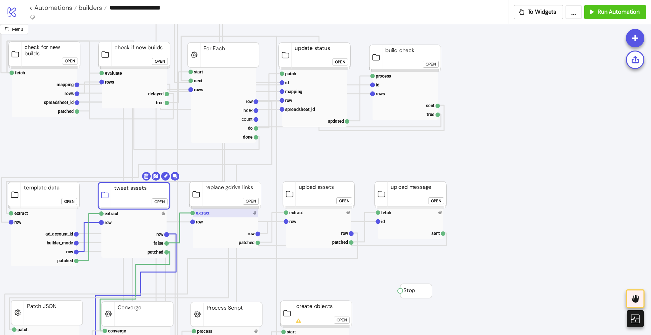
click at [215, 214] on rect at bounding box center [225, 213] width 65 height 9
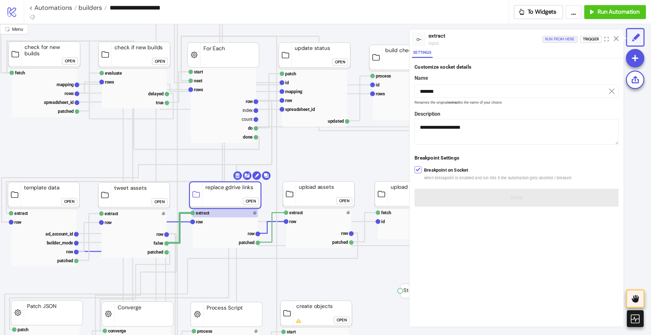
click at [550, 39] on div "Run from here" at bounding box center [560, 39] width 30 height 7
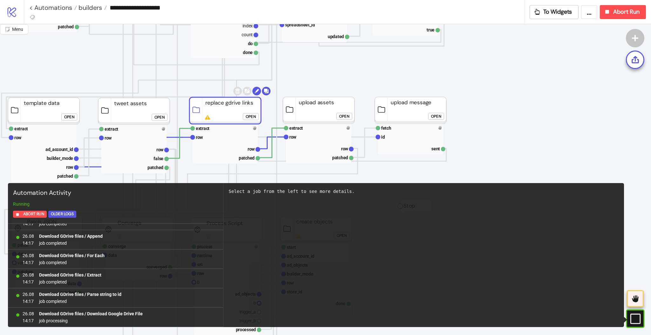
scroll to position [254, 89]
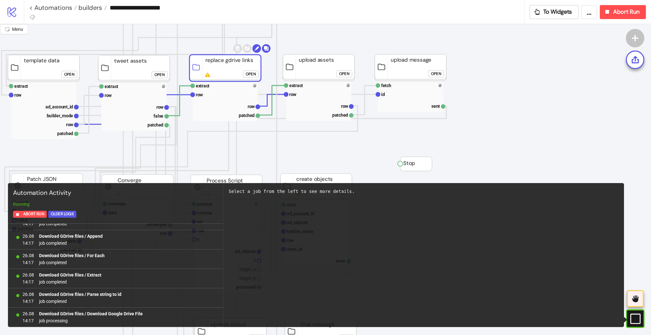
click div "Open"
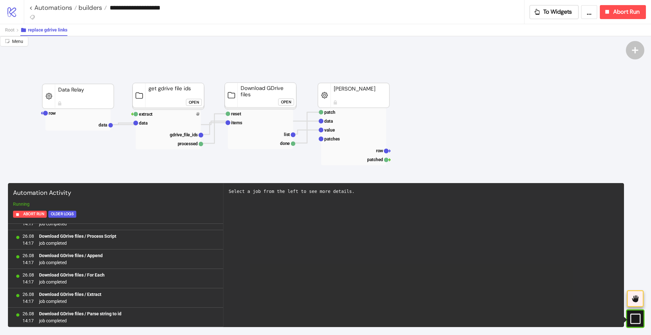
scroll to position [207, 0]
click at [192, 99] on div "Open" at bounding box center [194, 102] width 10 height 7
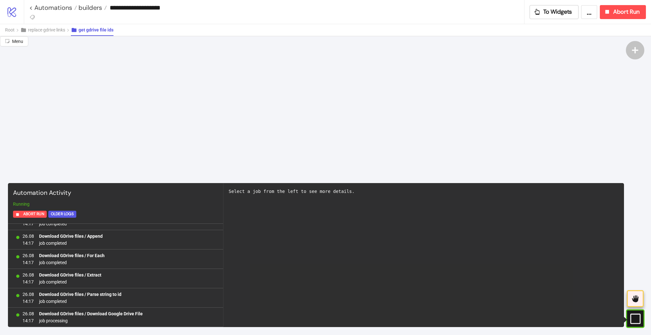
scroll to position [42, 89]
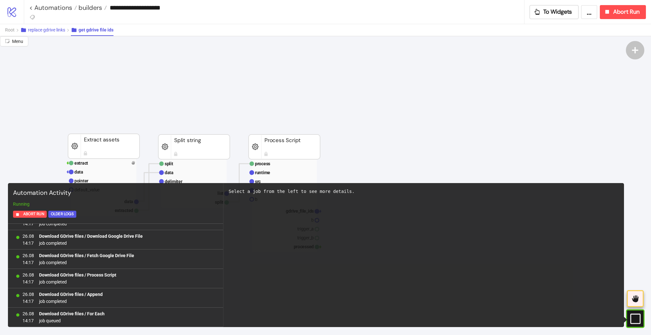
click at [54, 33] on button "replace gdrive links" at bounding box center [45, 30] width 51 height 12
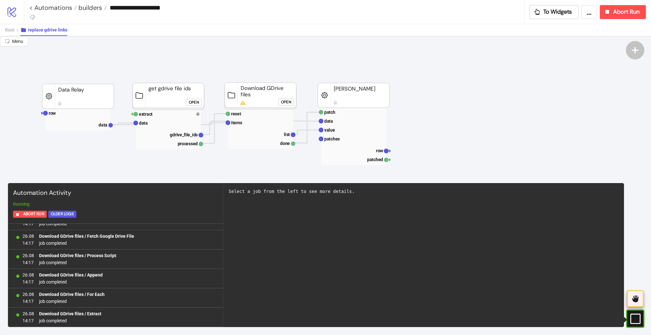
scroll to position [343, 0]
click at [287, 99] on div "Open" at bounding box center [286, 101] width 10 height 7
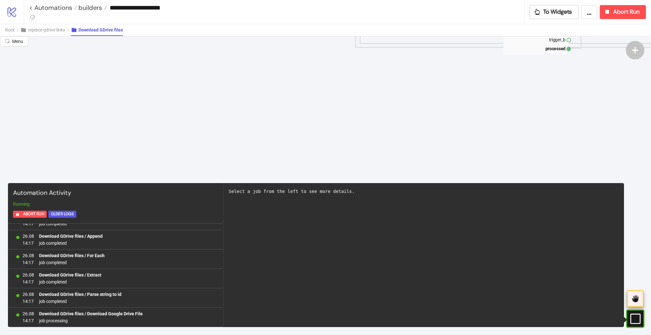
scroll to position [42, 89]
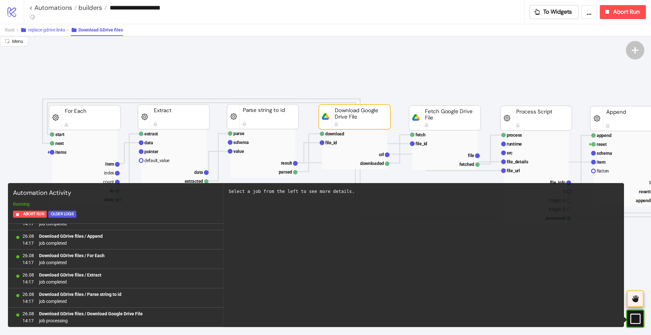
click at [61, 30] on span "replace gdrive links" at bounding box center [46, 29] width 37 height 5
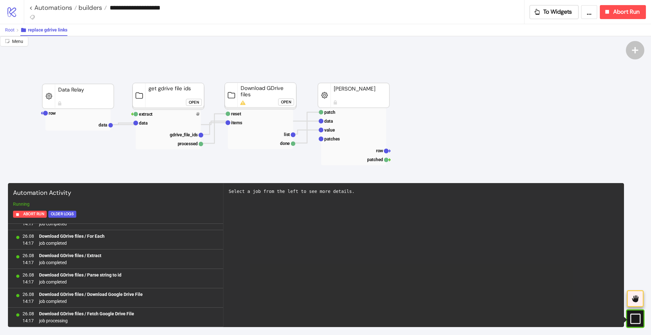
click at [7, 32] on span "Root" at bounding box center [10, 29] width 10 height 5
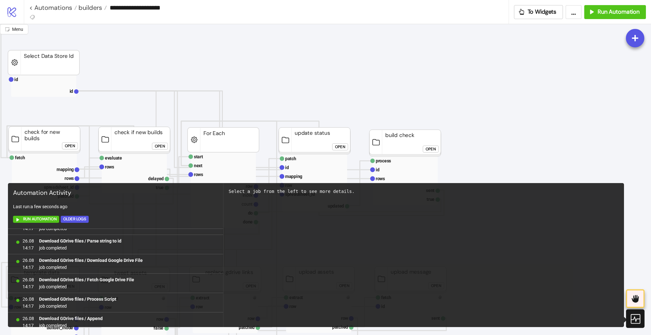
scroll to position [0, 0]
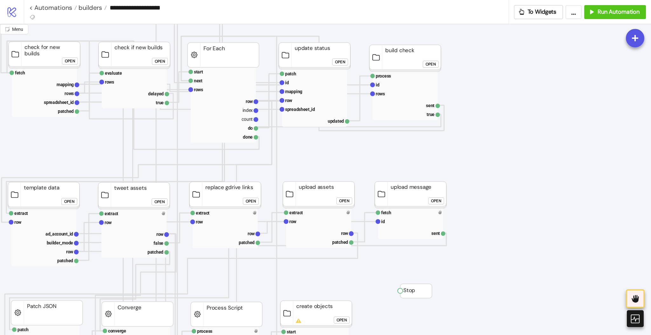
click at [217, 105] on rect at bounding box center [223, 101] width 65 height 9
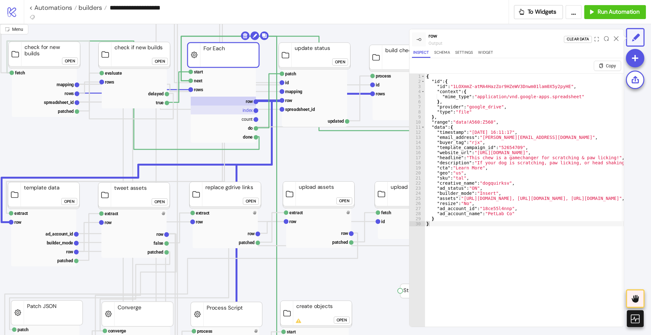
click at [243, 112] on text "index" at bounding box center [248, 110] width 10 height 5
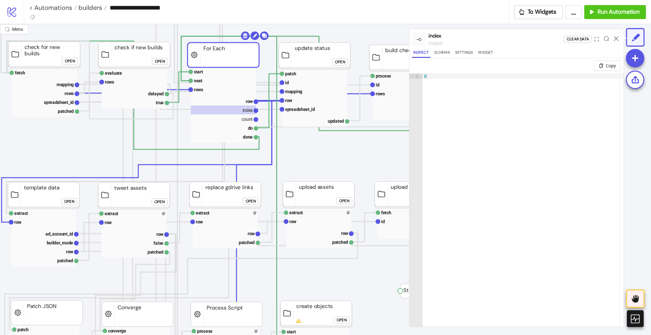
scroll to position [212, 89]
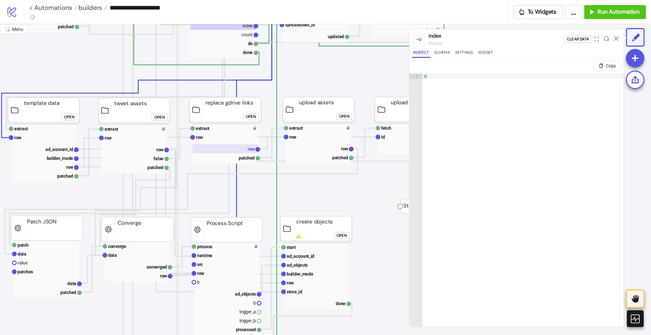
click at [244, 145] on rect at bounding box center [225, 148] width 65 height 9
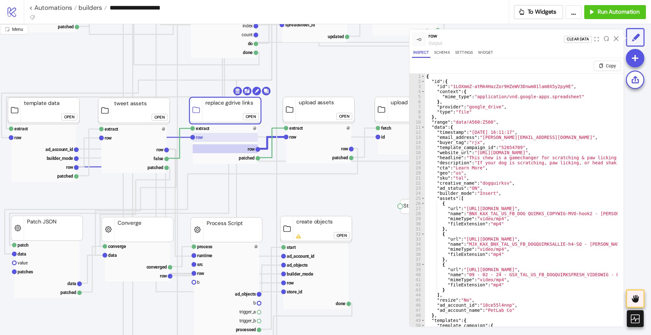
click at [213, 137] on rect at bounding box center [225, 137] width 65 height 9
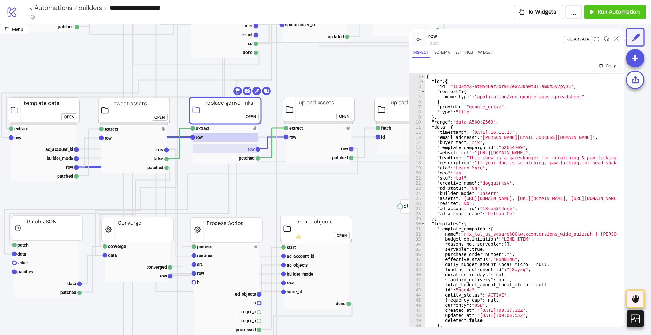
click at [244, 149] on rect at bounding box center [225, 148] width 65 height 9
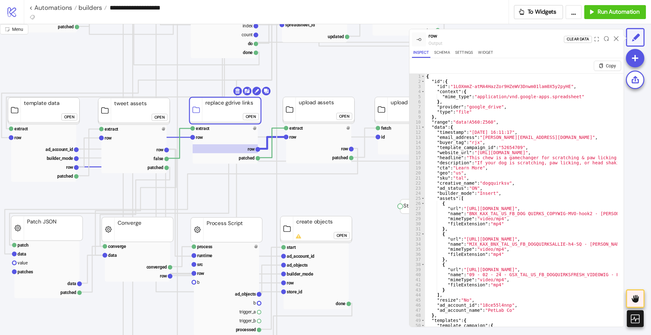
click at [341, 116] on div "Open" at bounding box center [344, 116] width 10 height 7
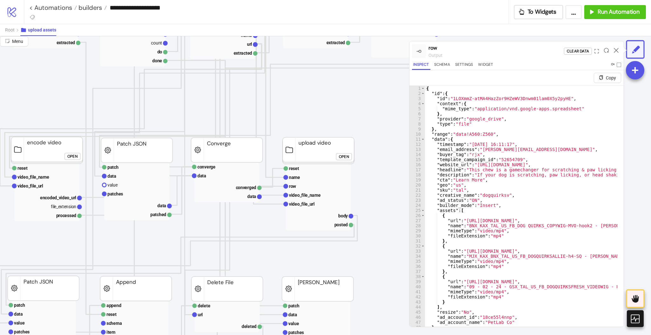
scroll to position [42, 89]
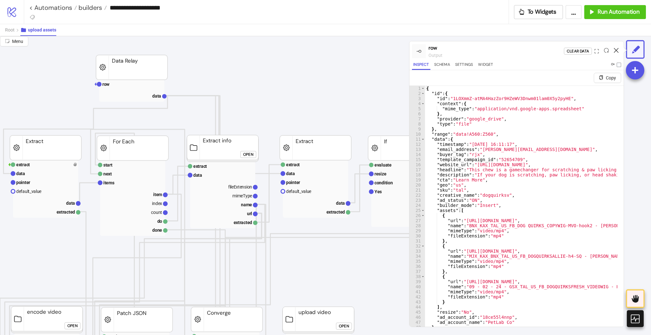
click at [617, 48] on icon at bounding box center [616, 50] width 5 height 5
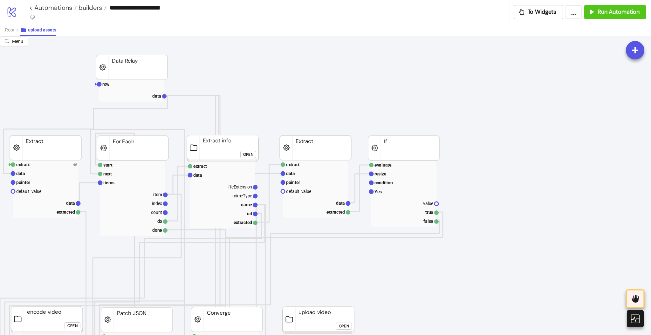
scroll to position [42, 0]
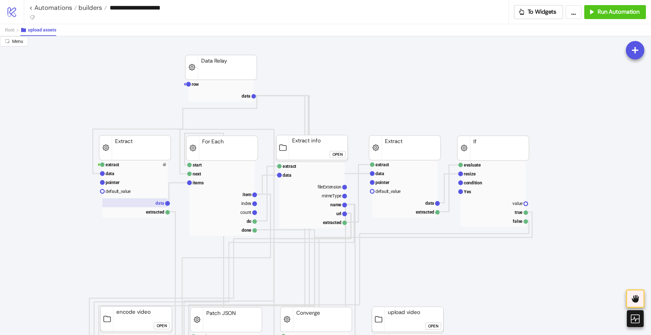
click at [144, 200] on rect at bounding box center [134, 202] width 65 height 9
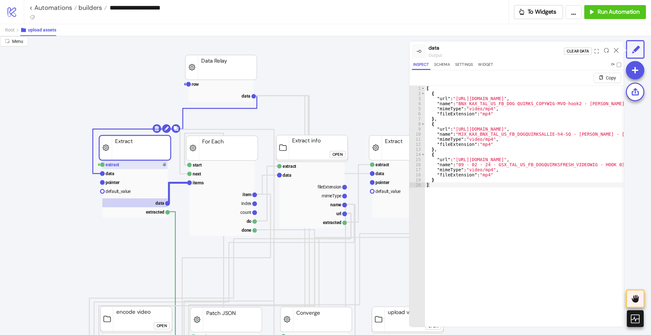
click at [143, 162] on rect at bounding box center [134, 164] width 65 height 9
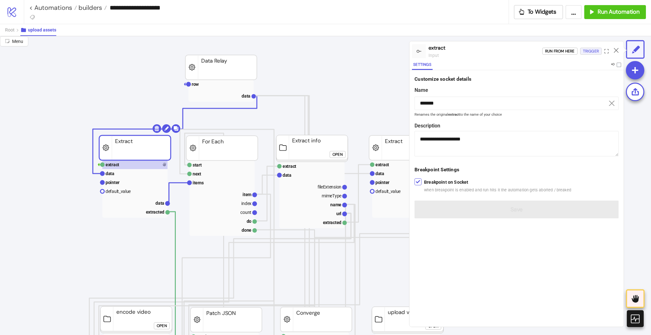
click at [585, 50] on div "Trigger" at bounding box center [591, 51] width 16 height 7
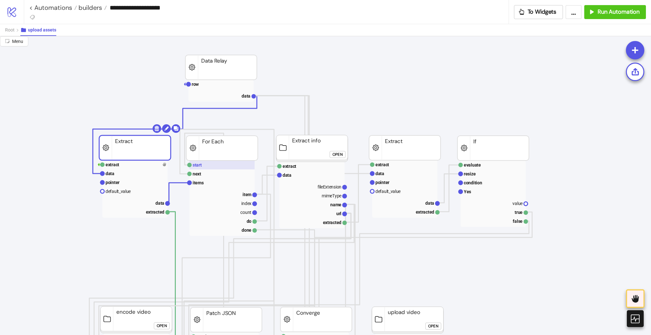
click at [237, 162] on rect at bounding box center [221, 165] width 65 height 9
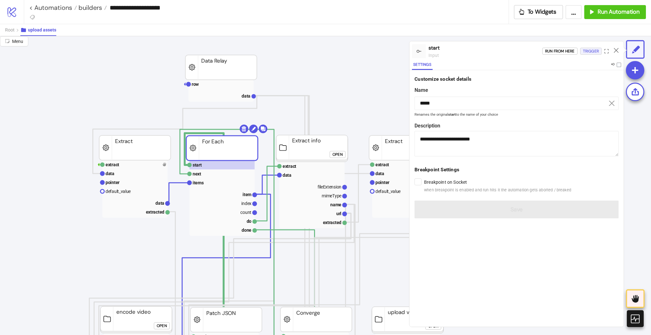
click at [584, 53] on div "Trigger" at bounding box center [591, 51] width 16 height 7
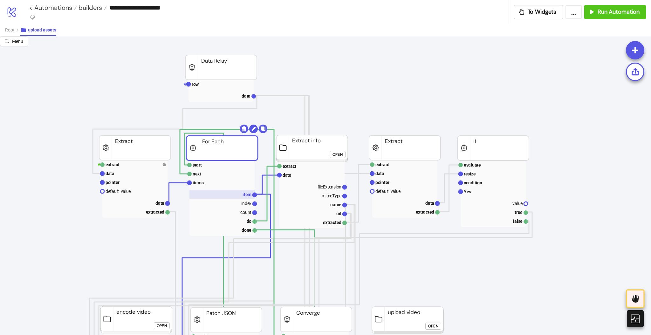
click at [240, 192] on rect at bounding box center [221, 194] width 65 height 9
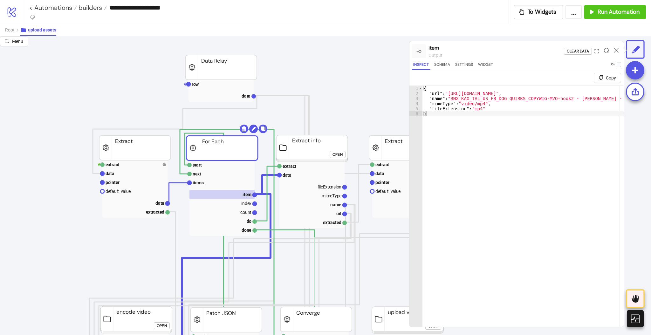
type textarea "**********"
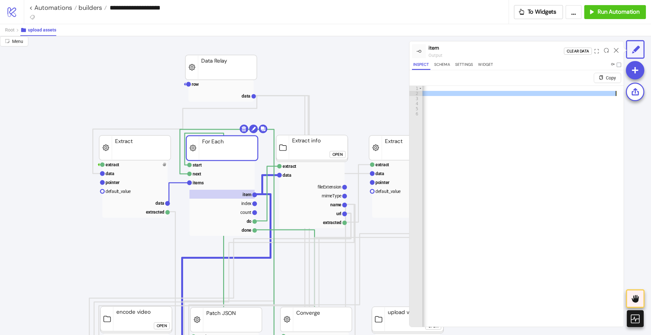
scroll to position [0, 282]
drag, startPoint x: 449, startPoint y: 92, endPoint x: 611, endPoint y: 94, distance: 161.5
click at [611, 94] on div "{ "url" : "[URL][DOMAIN_NAME]" , "name" : "BNX_KAX_TAL_US_FB_DOG QUIRKS_COPYWIG…" at bounding box center [378, 216] width 477 height 261
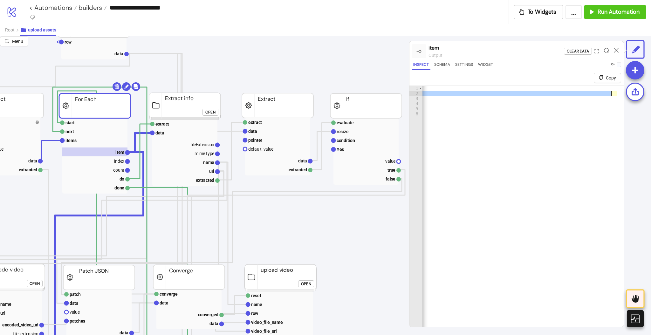
scroll to position [85, 169]
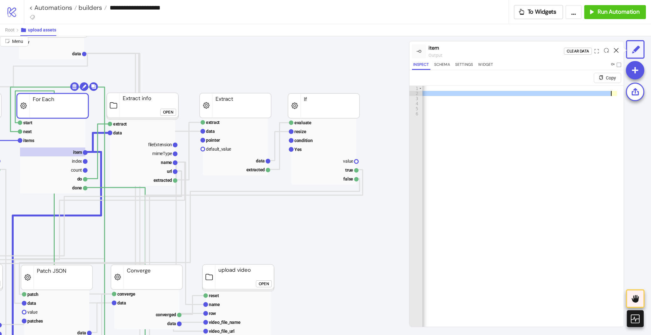
click at [614, 49] on icon at bounding box center [616, 50] width 5 height 5
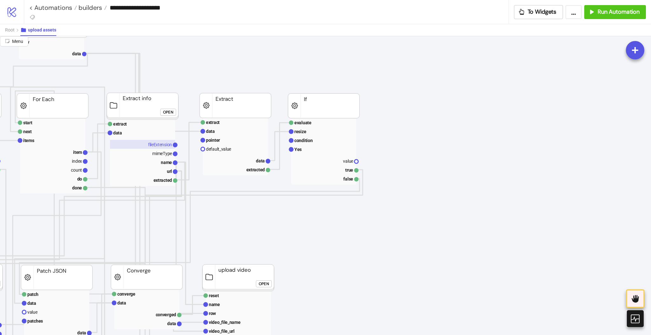
click at [151, 146] on text "fileExtension" at bounding box center [160, 144] width 24 height 5
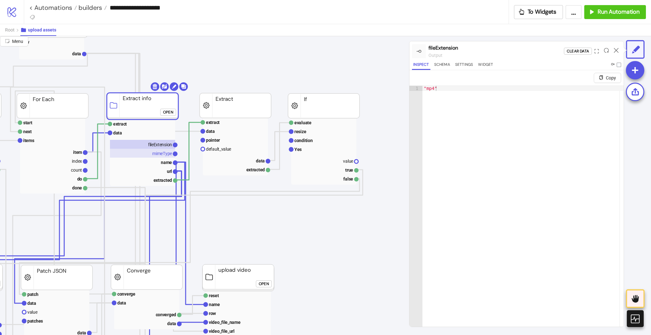
click at [152, 153] on text "mimeType" at bounding box center [162, 153] width 20 height 5
click at [155, 161] on rect at bounding box center [142, 162] width 65 height 9
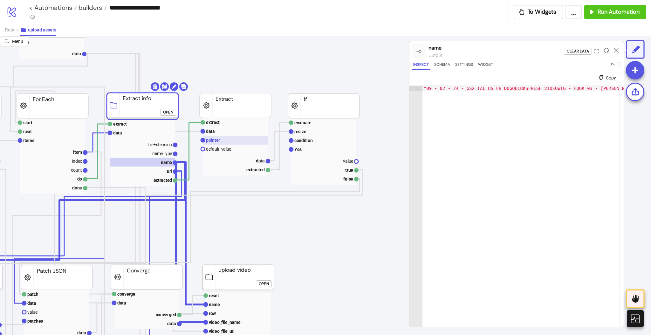
click at [228, 143] on rect at bounding box center [235, 140] width 65 height 9
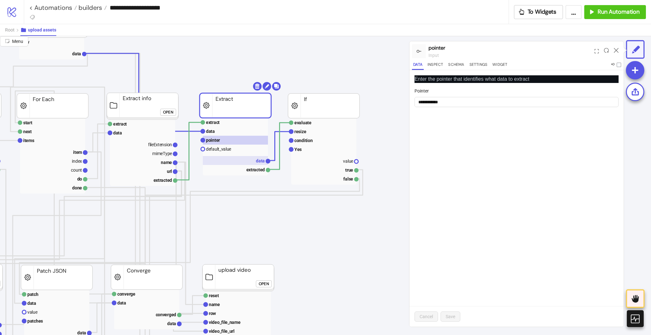
click at [253, 160] on rect at bounding box center [235, 160] width 65 height 9
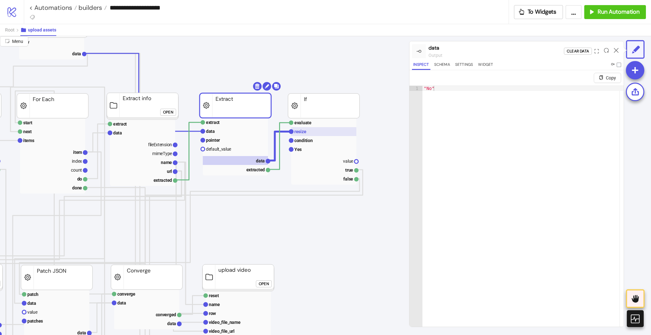
click at [302, 133] on text "resize" at bounding box center [300, 131] width 12 height 5
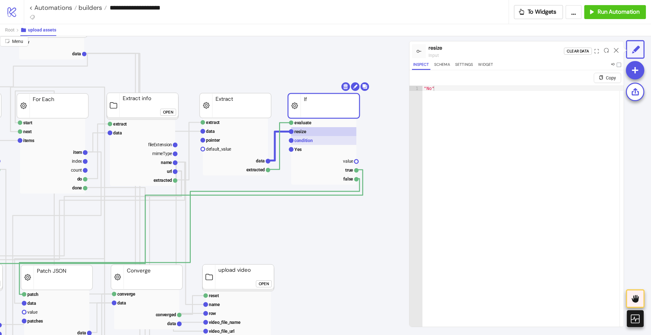
click at [304, 141] on text "condition" at bounding box center [303, 140] width 18 height 5
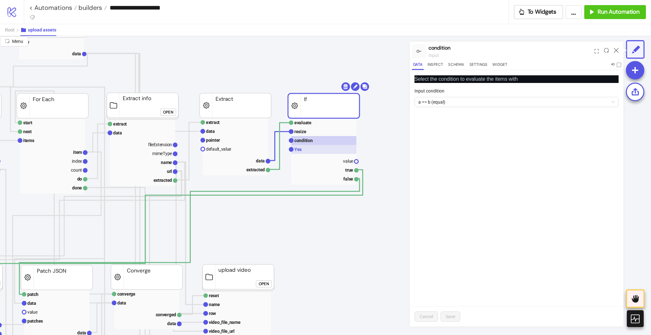
click at [303, 150] on rect at bounding box center [323, 149] width 65 height 9
click at [338, 173] on rect at bounding box center [323, 169] width 65 height 9
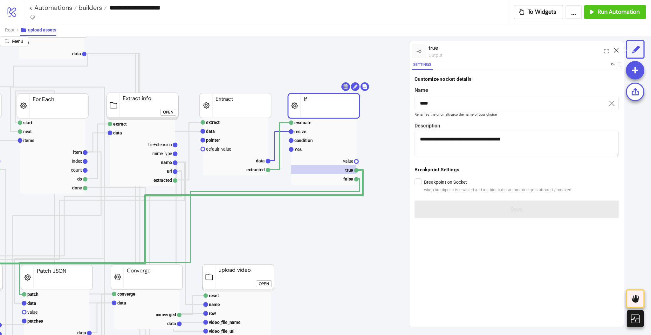
click at [617, 51] on icon at bounding box center [616, 50] width 5 height 5
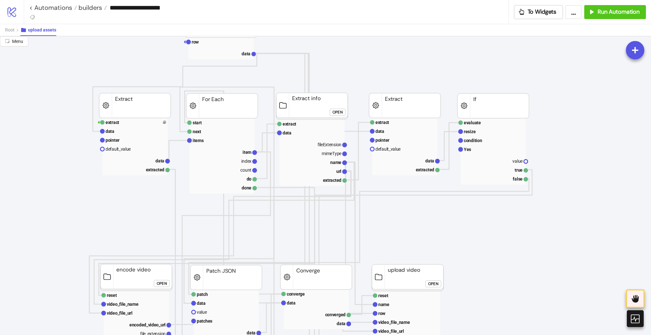
scroll to position [42, 0]
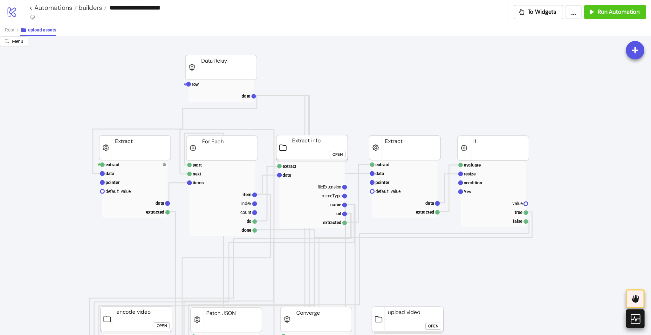
click at [636, 320] on icon at bounding box center [635, 319] width 10 height 10
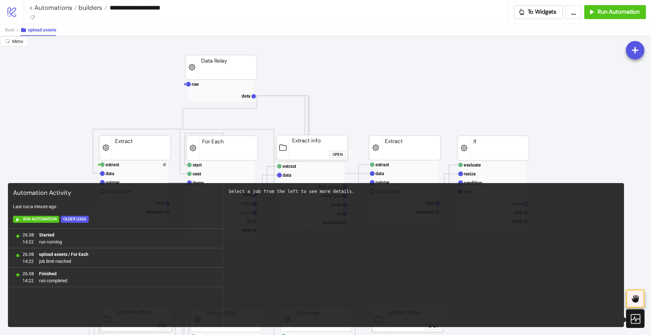
click at [642, 320] on div at bounding box center [635, 318] width 18 height 18
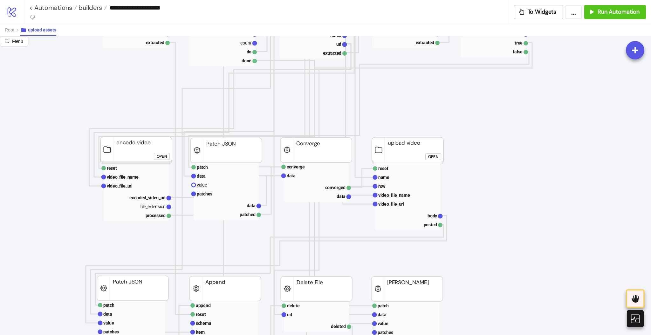
scroll to position [127, 0]
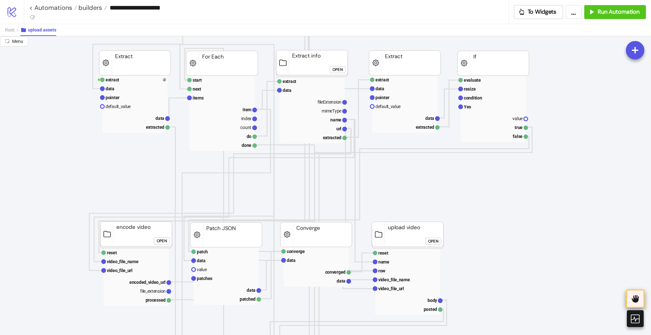
click at [633, 295] on icon at bounding box center [635, 298] width 10 height 10
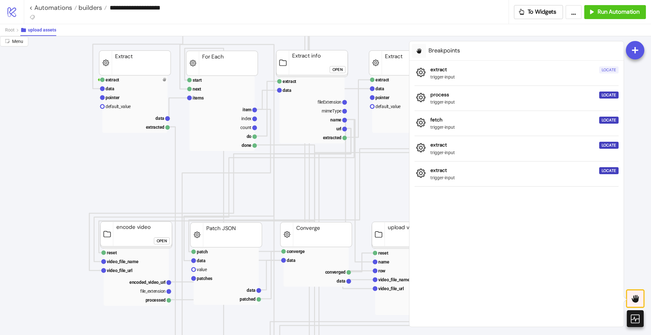
click at [605, 71] on div "Locate" at bounding box center [609, 69] width 14 height 7
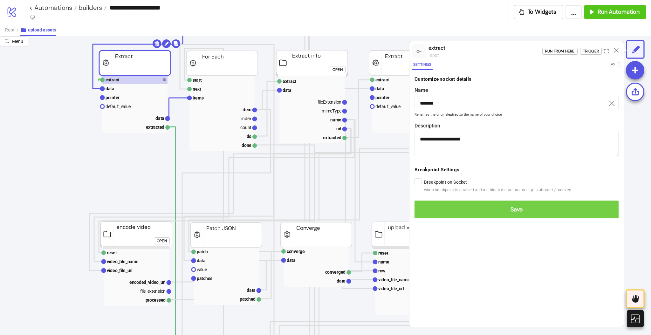
click at [428, 209] on span "Save" at bounding box center [517, 209] width 194 height 7
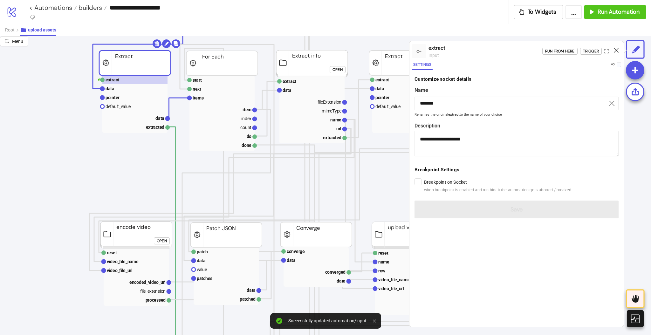
click at [616, 50] on icon at bounding box center [616, 50] width 5 height 5
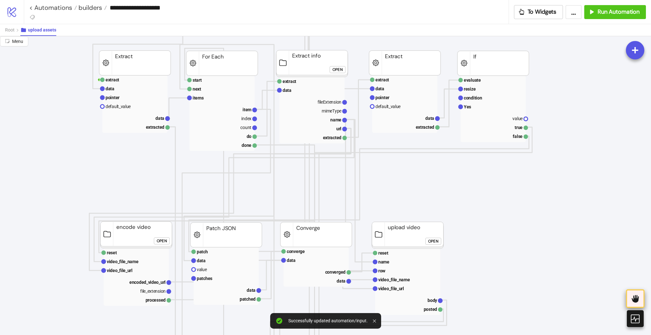
click at [629, 300] on div at bounding box center [635, 298] width 18 height 18
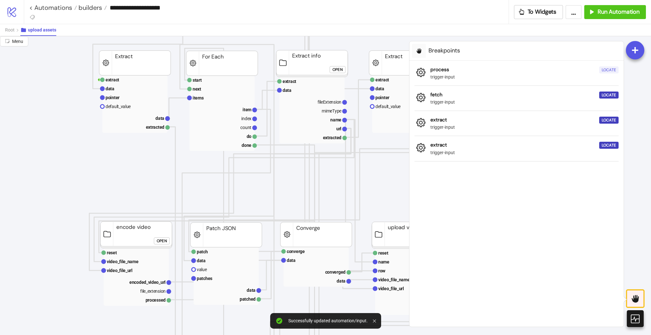
click at [609, 70] on div "Locate" at bounding box center [609, 69] width 14 height 7
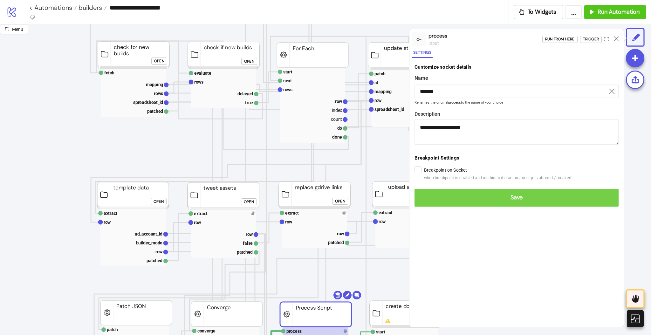
click at [428, 194] on span "Save" at bounding box center [517, 197] width 194 height 7
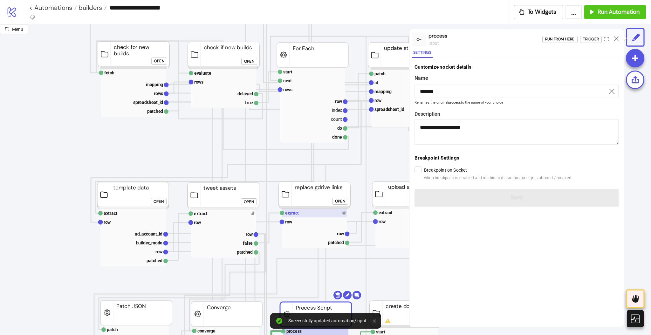
click at [327, 211] on rect at bounding box center [314, 213] width 65 height 9
type input "*******"
type textarea "**********"
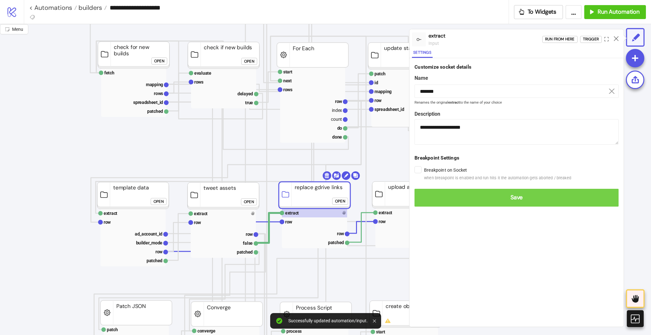
click at [426, 197] on span "Save" at bounding box center [517, 197] width 194 height 7
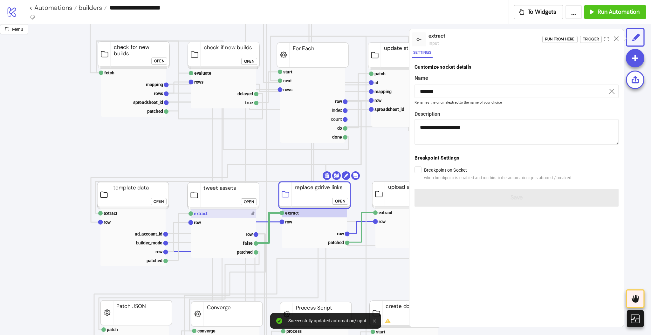
click at [219, 215] on rect at bounding box center [223, 213] width 65 height 9
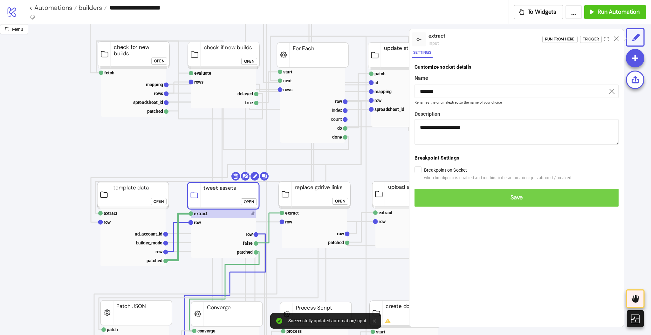
click at [431, 193] on button "Save" at bounding box center [516, 198] width 204 height 18
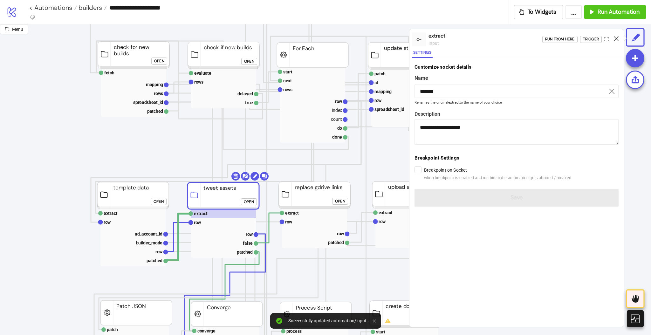
click at [616, 38] on icon at bounding box center [616, 38] width 5 height 5
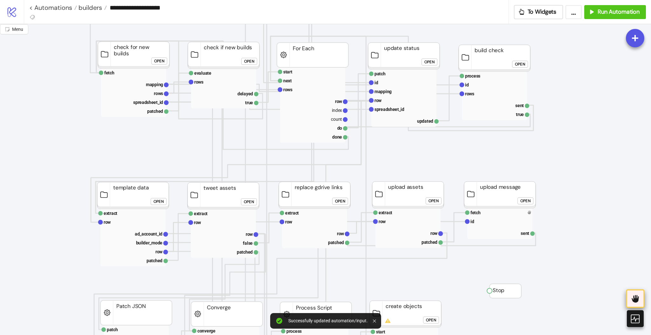
click at [635, 302] on icon at bounding box center [635, 299] width 7 height 8
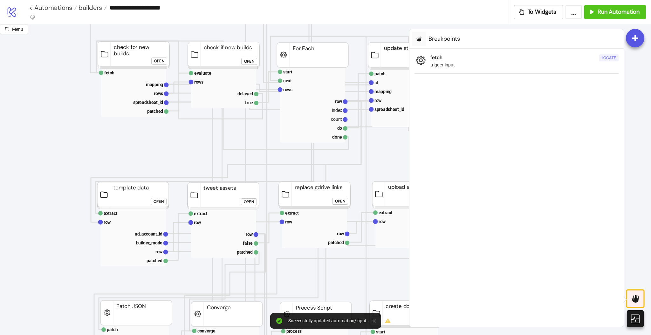
click at [605, 57] on div "Locate" at bounding box center [609, 57] width 14 height 7
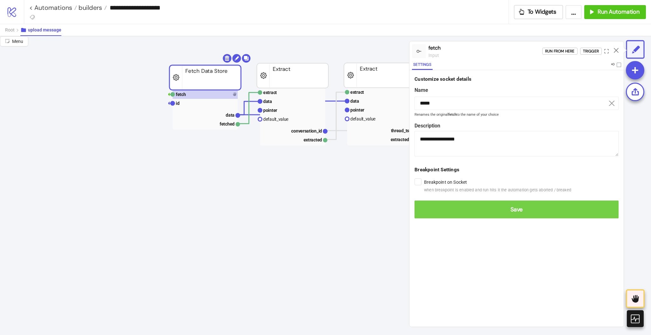
click at [424, 210] on span "Save" at bounding box center [517, 209] width 194 height 7
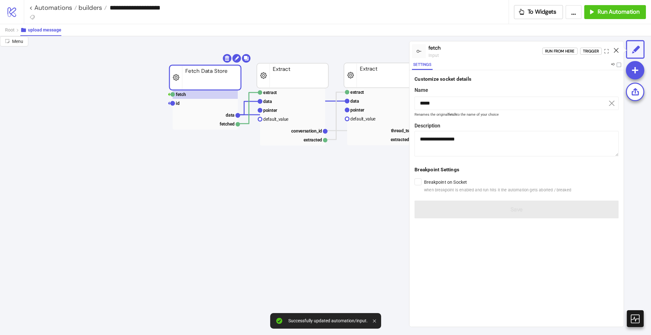
click at [615, 49] on icon at bounding box center [616, 50] width 5 height 5
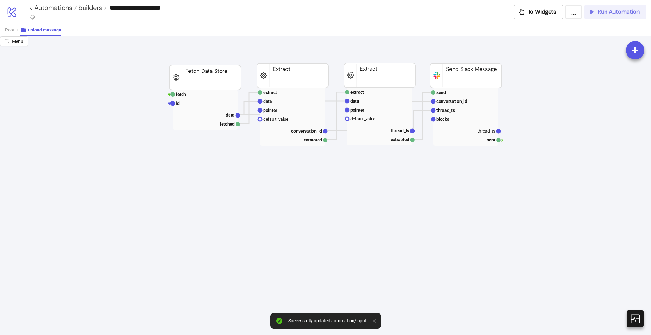
click at [604, 15] on span "Run Automation" at bounding box center [619, 11] width 42 height 7
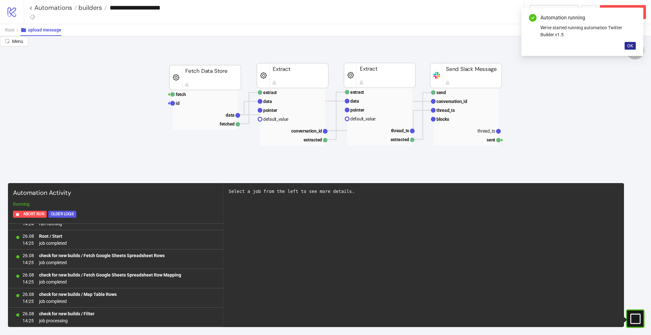
click at [628, 45] on span "OK" at bounding box center [630, 45] width 6 height 5
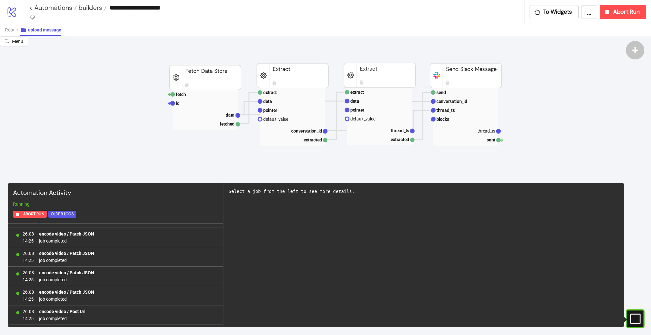
scroll to position [2129, 0]
click at [68, 6] on link "< Automations" at bounding box center [53, 7] width 48 height 6
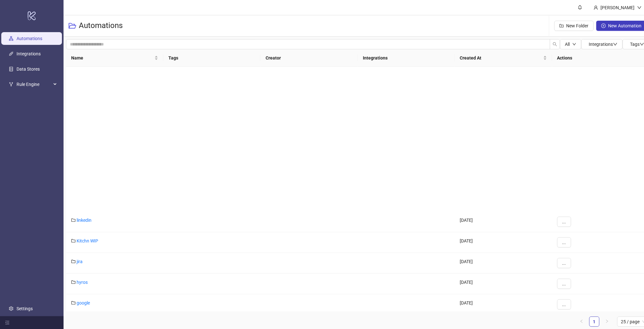
scroll to position [148, 0]
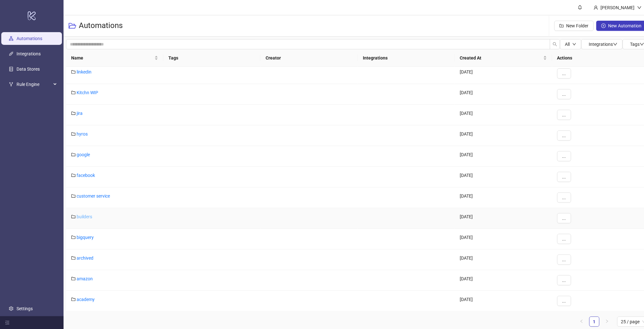
click at [89, 218] on link "builders" at bounding box center [85, 216] width 16 height 5
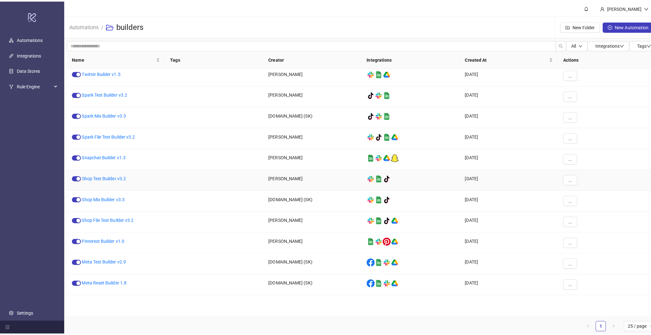
scroll to position [0, 0]
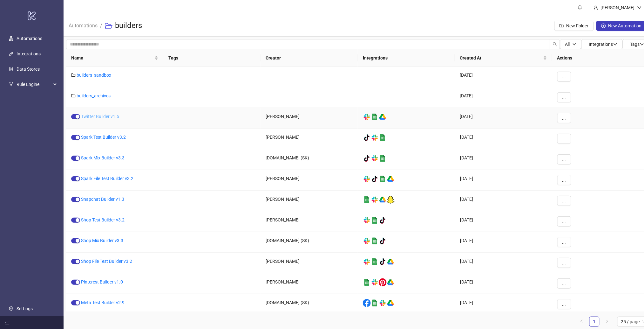
click at [103, 117] on link "Twitter Builder v1.5" at bounding box center [100, 116] width 38 height 5
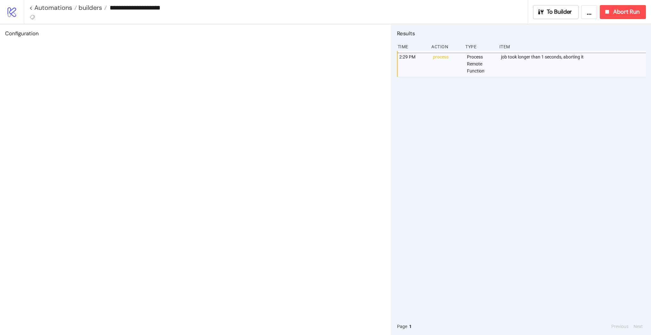
click at [566, 20] on div "**********" at bounding box center [337, 12] width 627 height 24
click at [565, 15] on span "To Builder" at bounding box center [559, 11] width 25 height 7
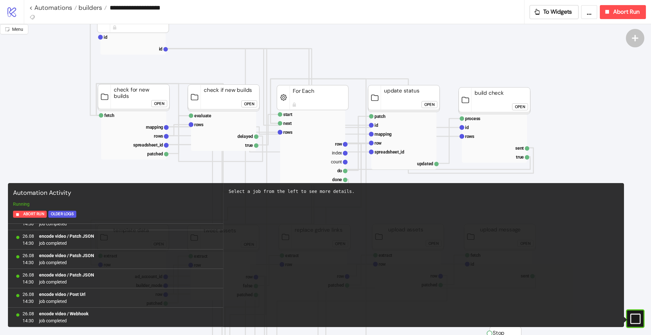
scroll to position [127, 0]
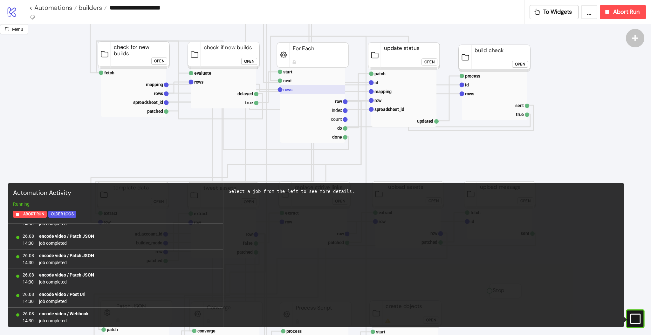
click at [304, 90] on rect at bounding box center [312, 89] width 65 height 9
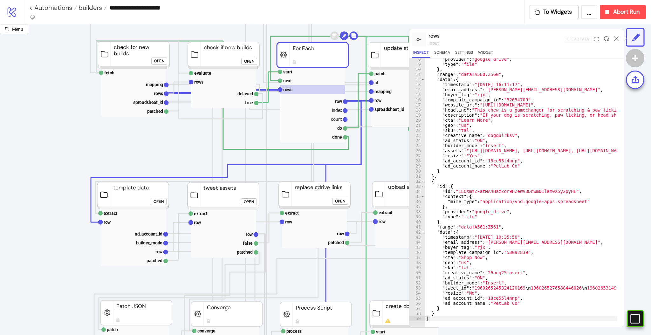
scroll to position [0, 0]
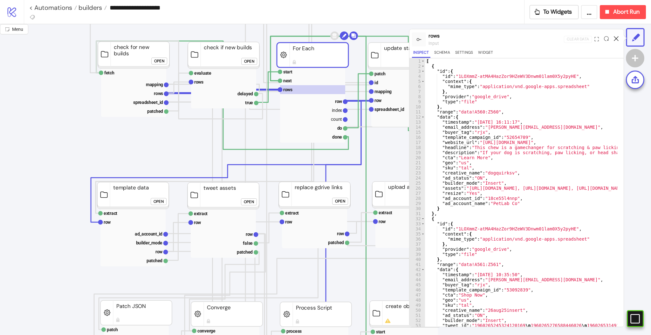
click at [616, 40] on icon at bounding box center [616, 38] width 5 height 5
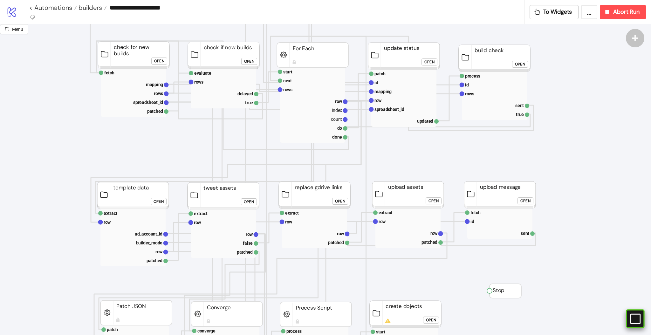
click at [631, 319] on rect at bounding box center [626, 319] width 10 height 10
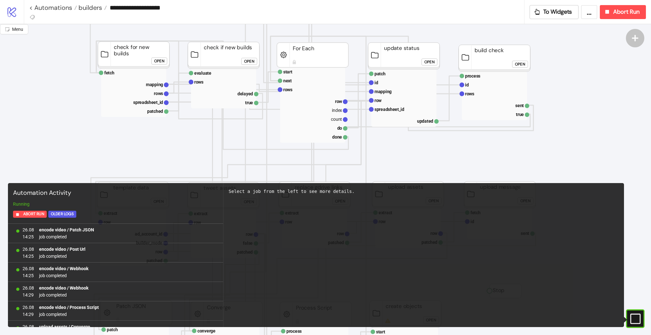
scroll to position [1119, 0]
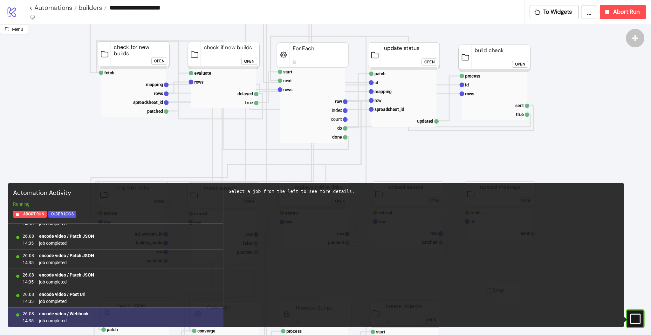
click at [78, 314] on b "encode video / Webhook" at bounding box center [63, 313] width 49 height 5
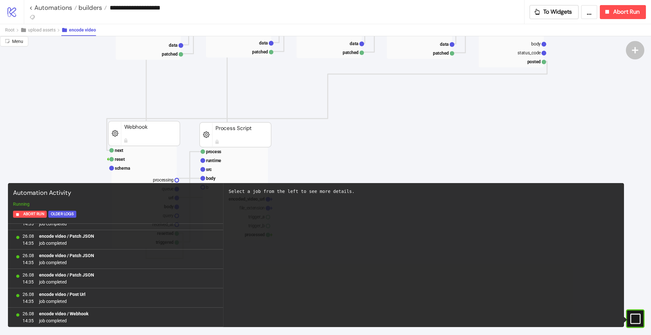
click at [631, 319] on rect at bounding box center [626, 319] width 10 height 10
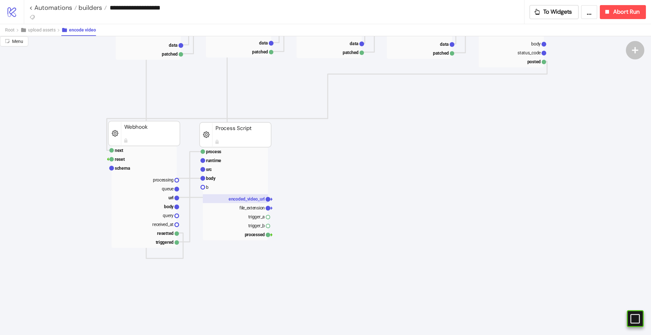
click at [249, 195] on rect at bounding box center [235, 198] width 65 height 9
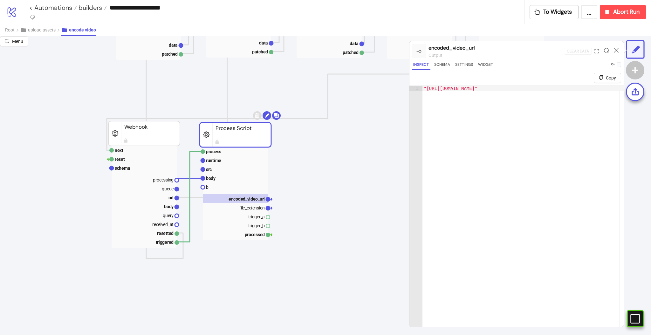
scroll to position [42, 0]
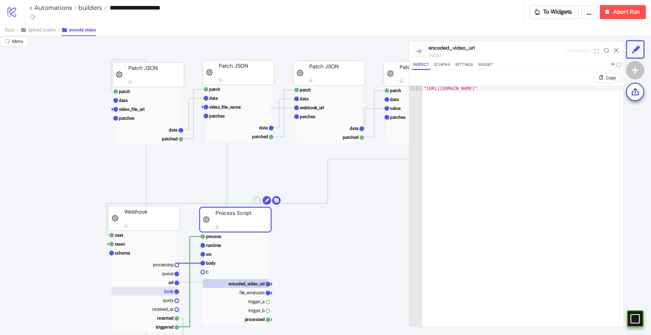
click at [169, 291] on text "body" at bounding box center [169, 291] width 10 height 5
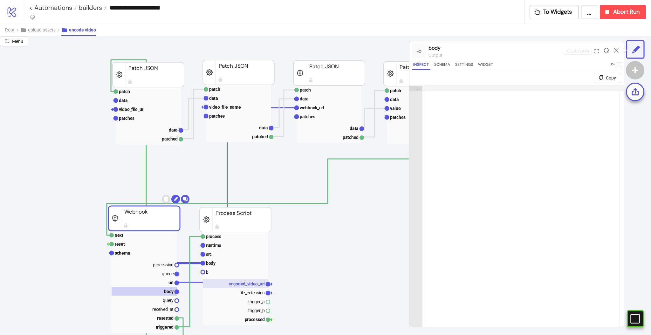
click at [245, 284] on text "encoded_video_url" at bounding box center [247, 283] width 36 height 5
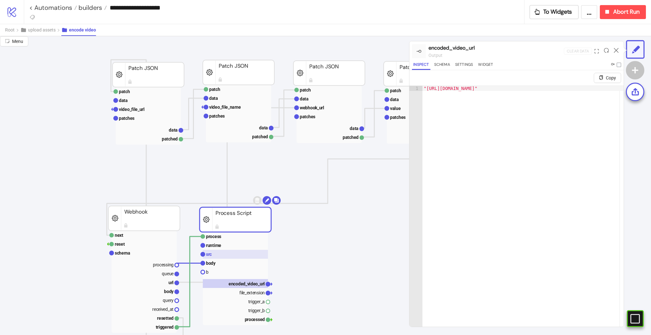
click at [225, 255] on rect at bounding box center [235, 254] width 65 height 9
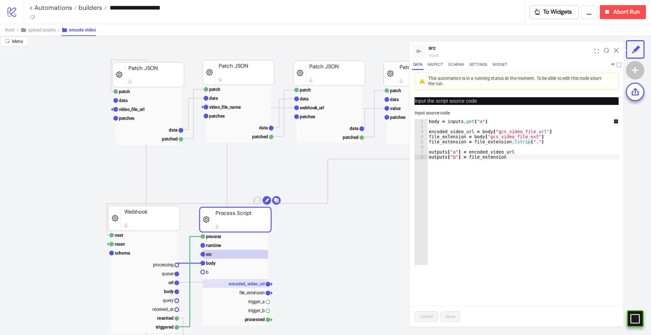
click at [245, 283] on text "encoded_video_url" at bounding box center [247, 283] width 36 height 5
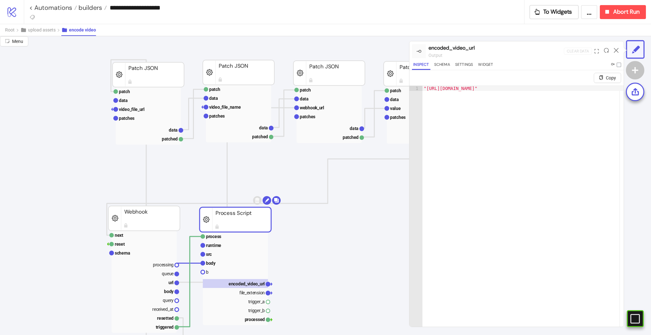
type textarea "**********"
click at [430, 87] on div ""https://storage.googleapis.com/marcin-test1/MJX_KAX_BNX_TAL_US_FB_DOGQUIRKSALL…" at bounding box center [588, 219] width 333 height 267
click at [617, 52] on icon at bounding box center [616, 50] width 5 height 5
